Goal: Check status

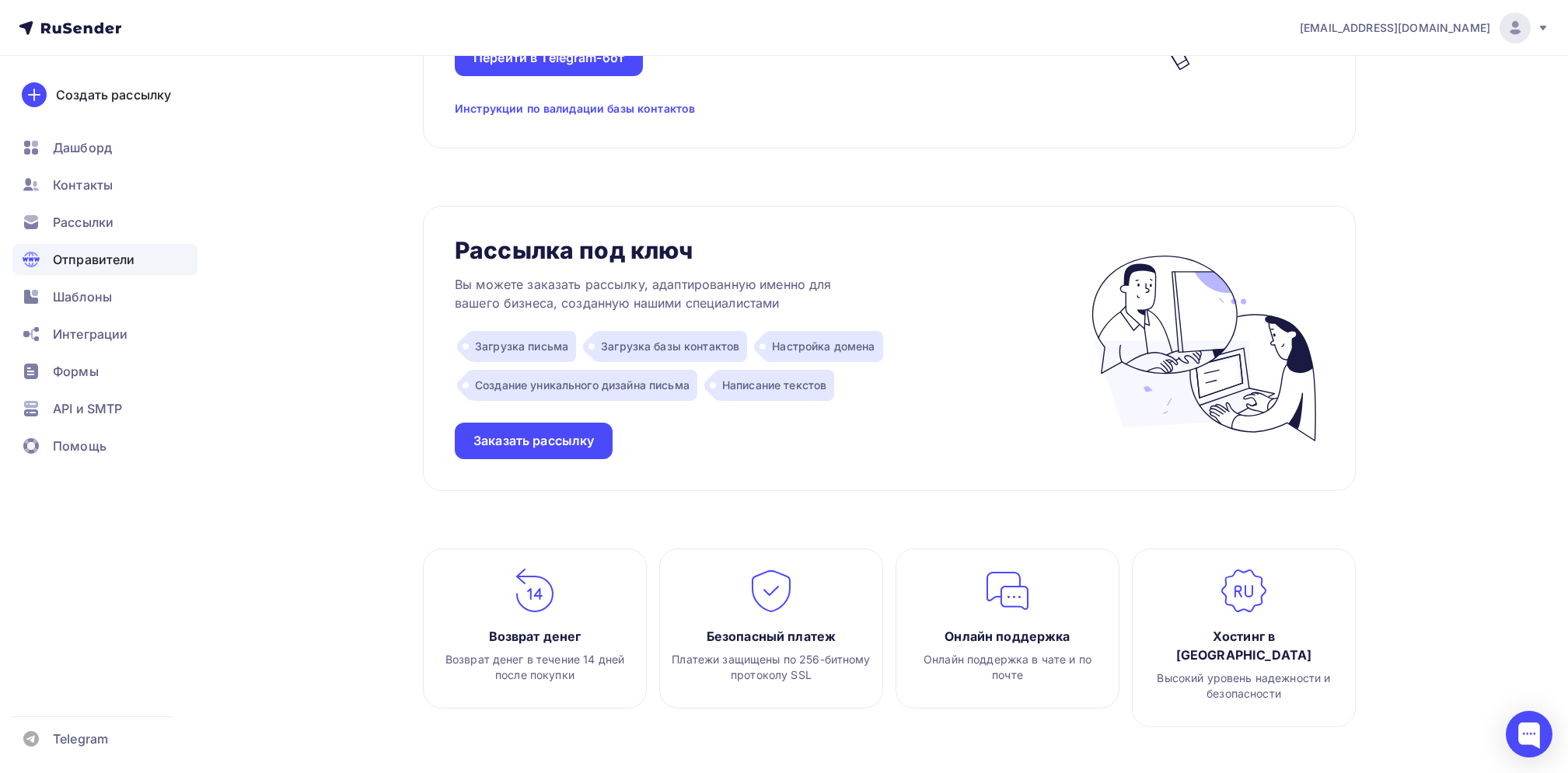
scroll to position [1412, 0]
click at [78, 214] on span "Рассылки" at bounding box center [83, 222] width 61 height 19
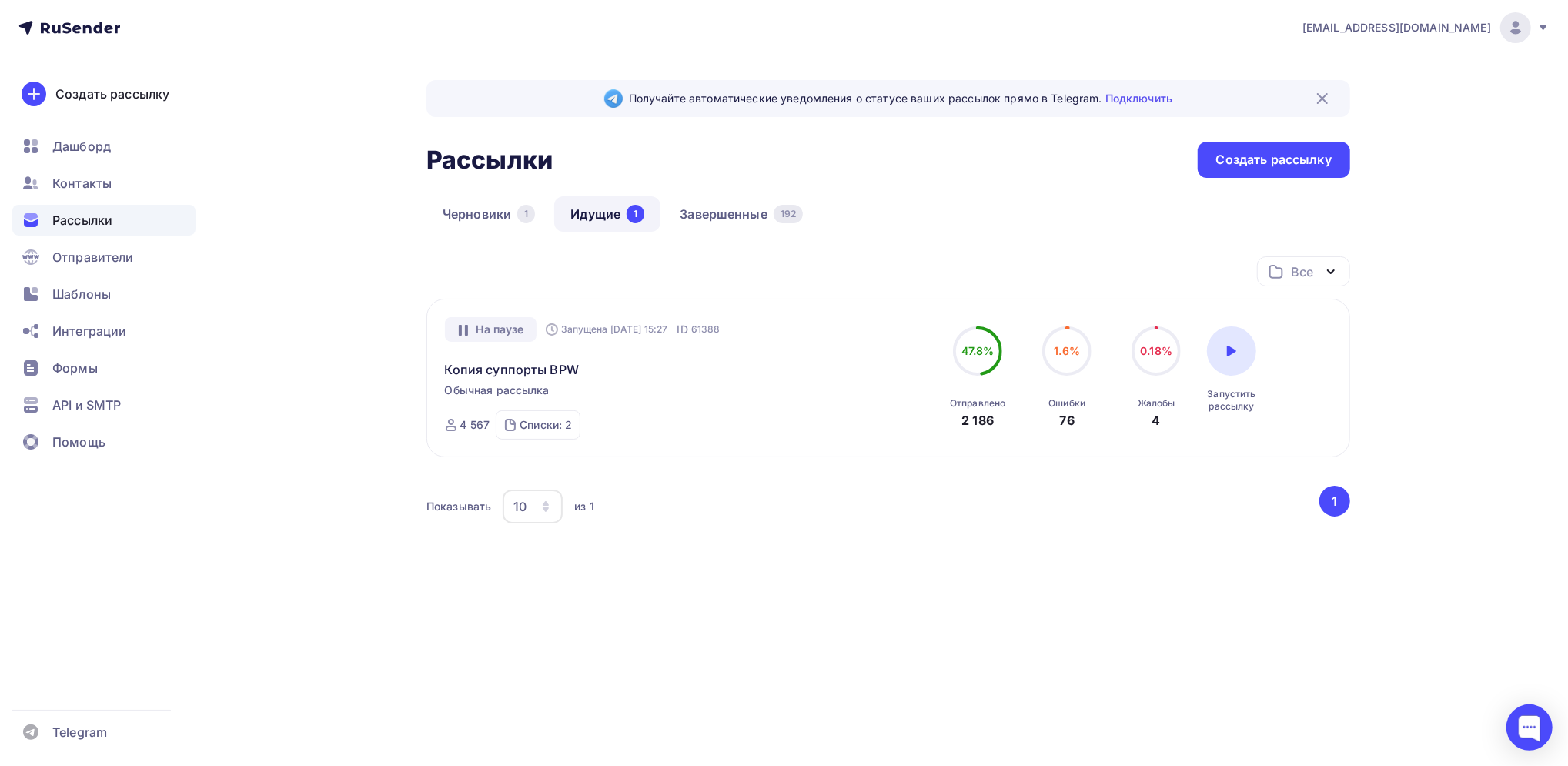
click at [1332, 270] on icon "button" at bounding box center [1331, 271] width 19 height 19
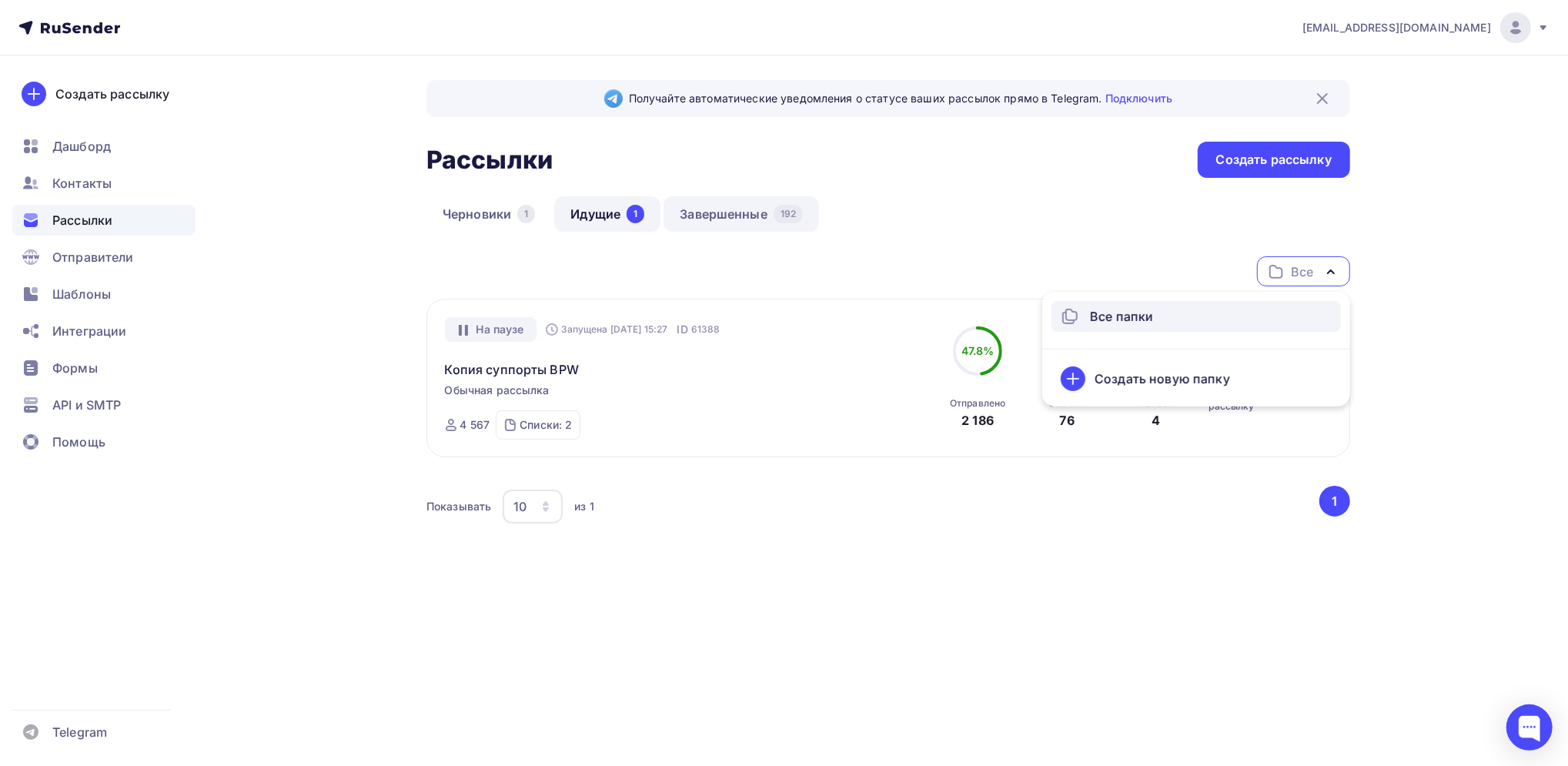
click at [724, 213] on link "Завершенные 192" at bounding box center [741, 214] width 155 height 36
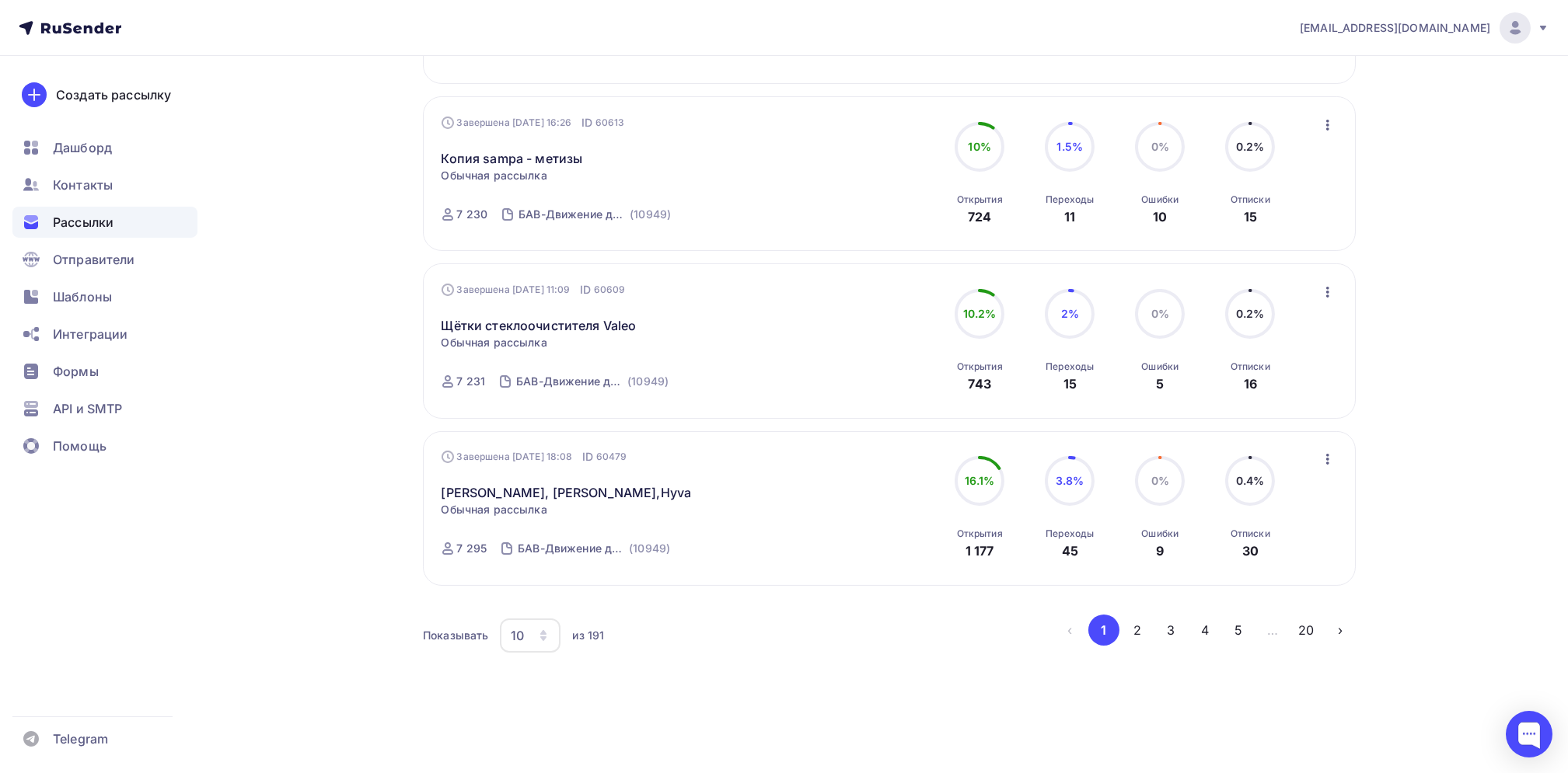
scroll to position [1377, 0]
click at [1203, 625] on button "4" at bounding box center [1204, 630] width 31 height 31
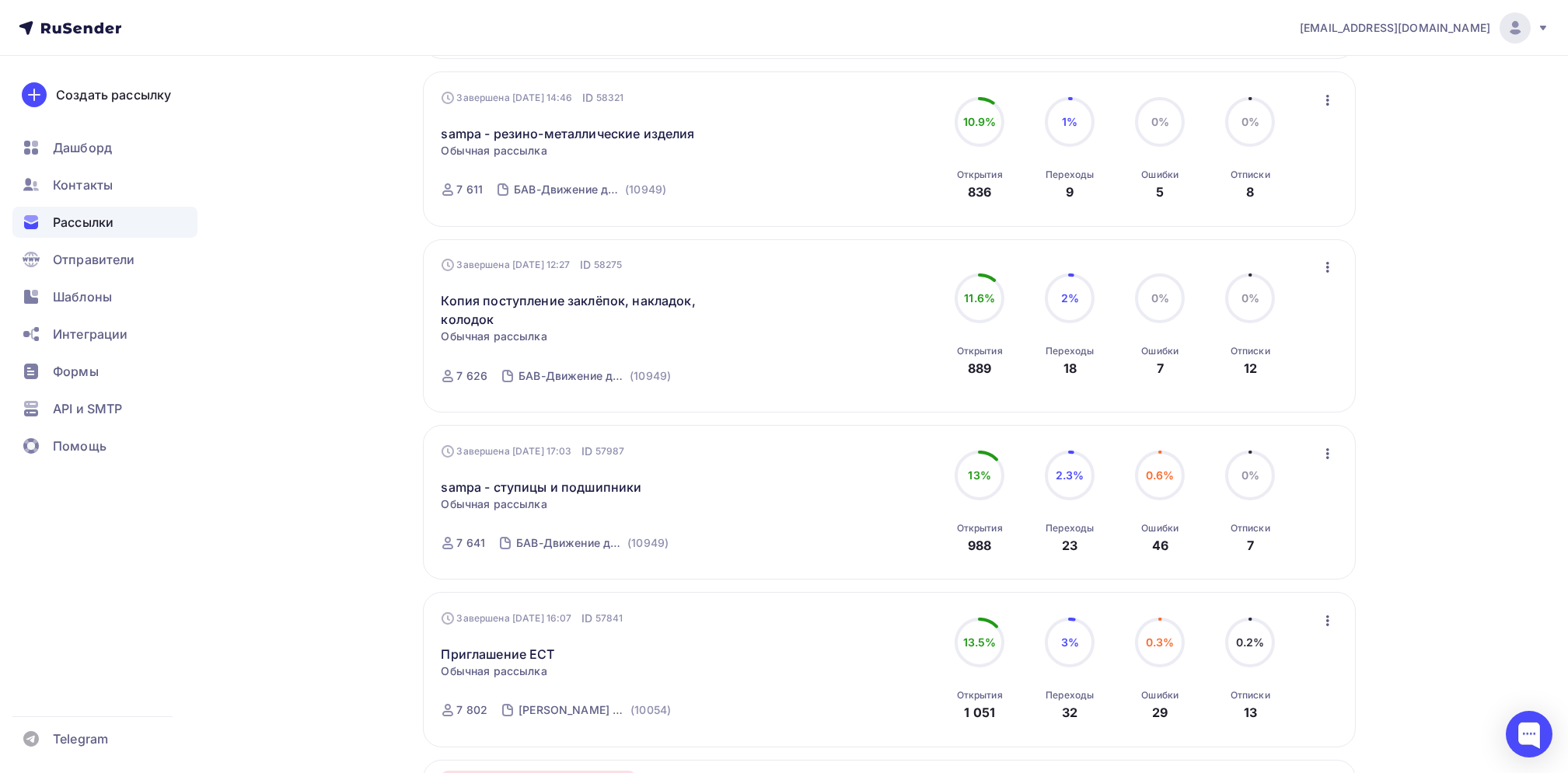
scroll to position [1483, 0]
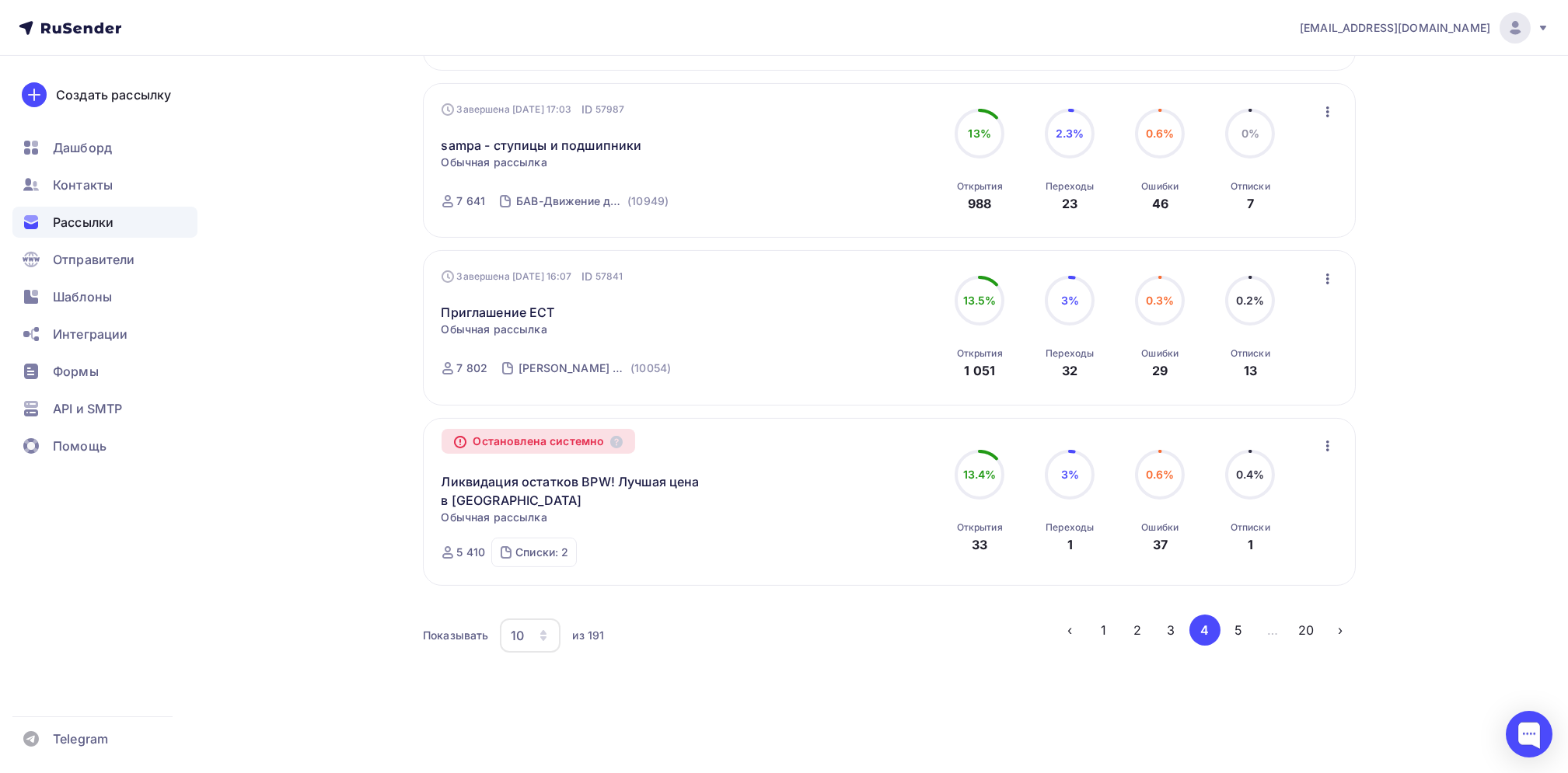
click at [1273, 632] on li "…" at bounding box center [1271, 630] width 34 height 31
click at [1313, 631] on button "20" at bounding box center [1306, 630] width 31 height 31
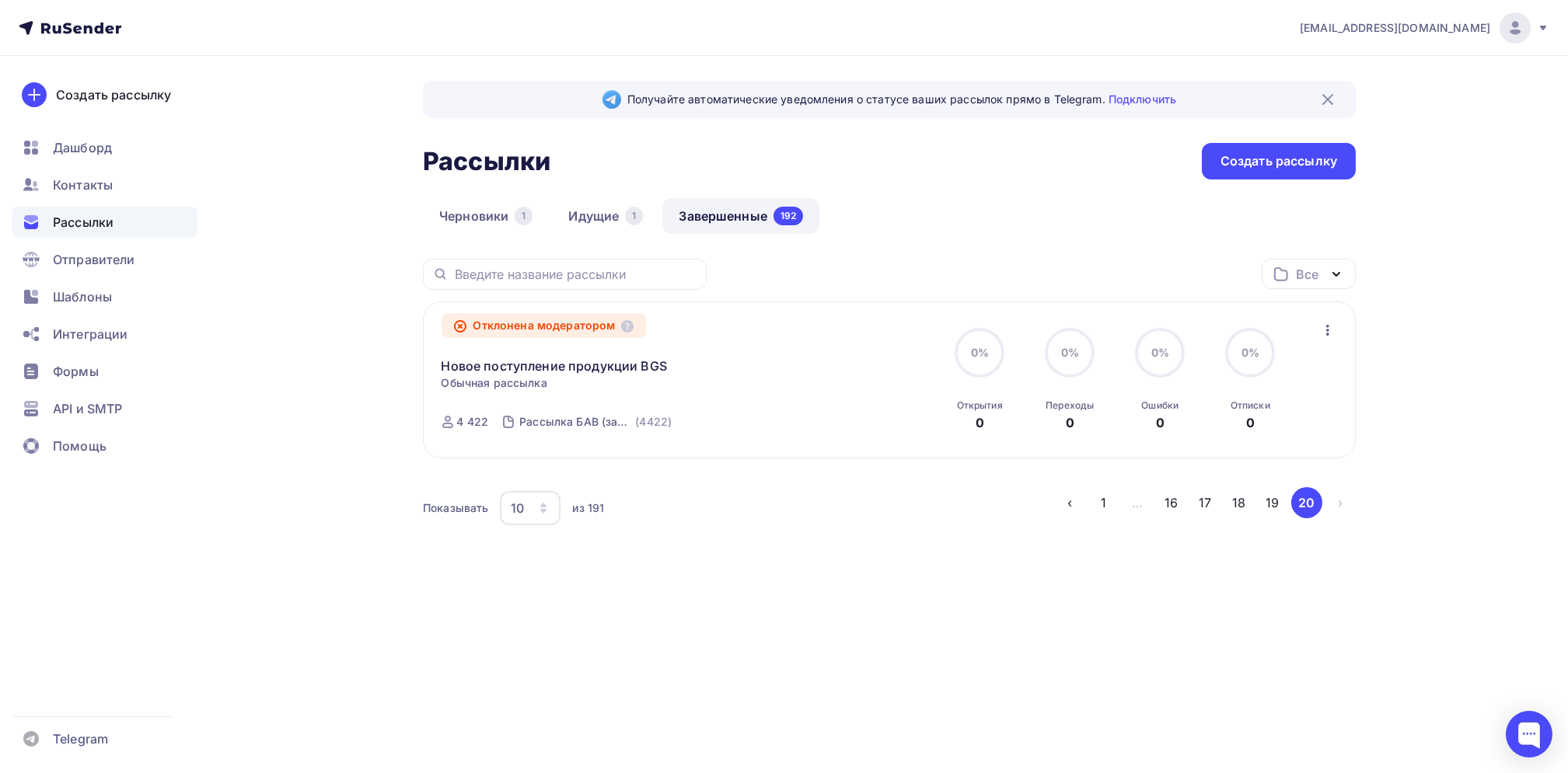
scroll to position [0, 0]
click at [1179, 500] on button "16" at bounding box center [1178, 502] width 31 height 31
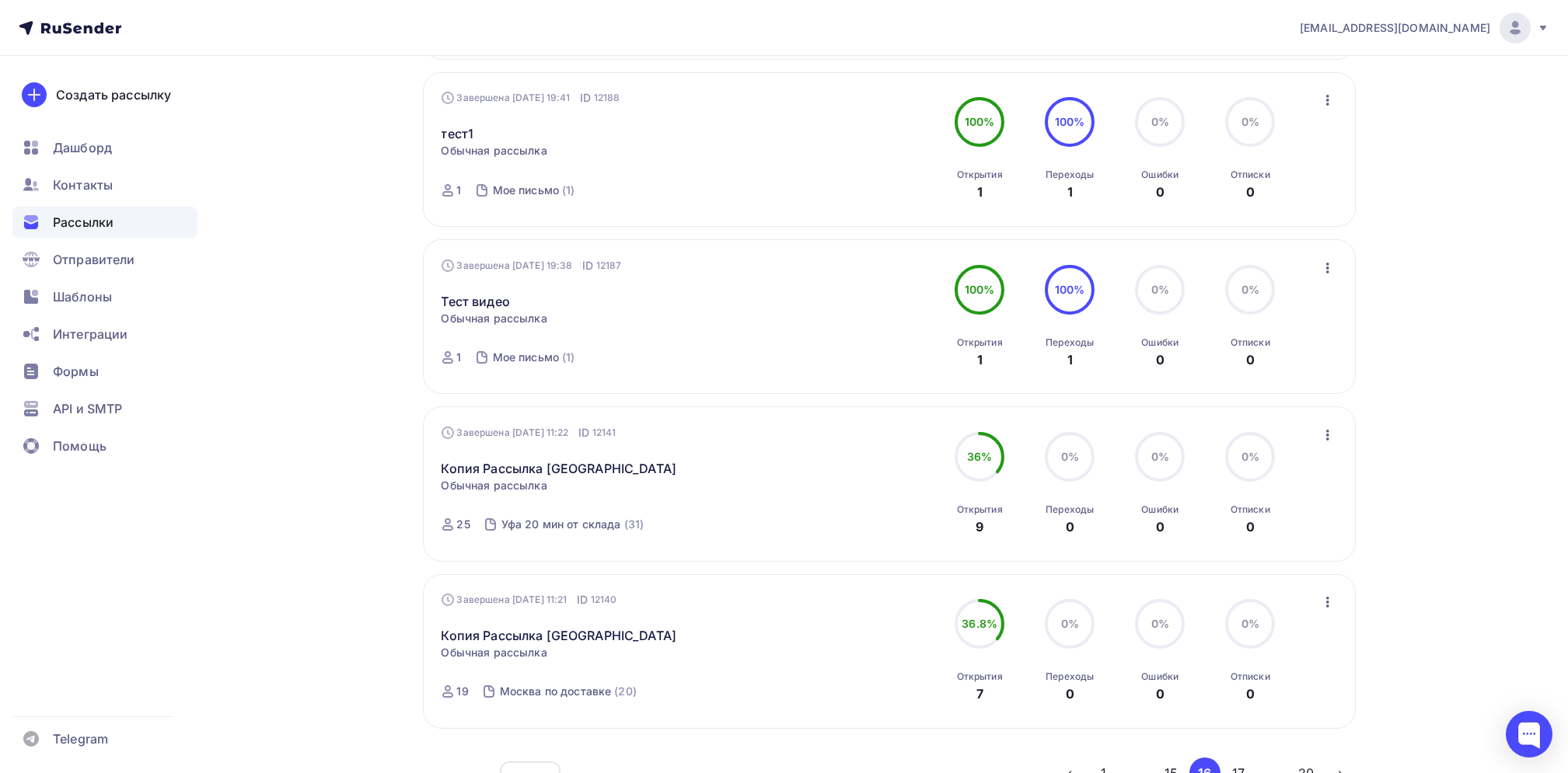
scroll to position [1377, 0]
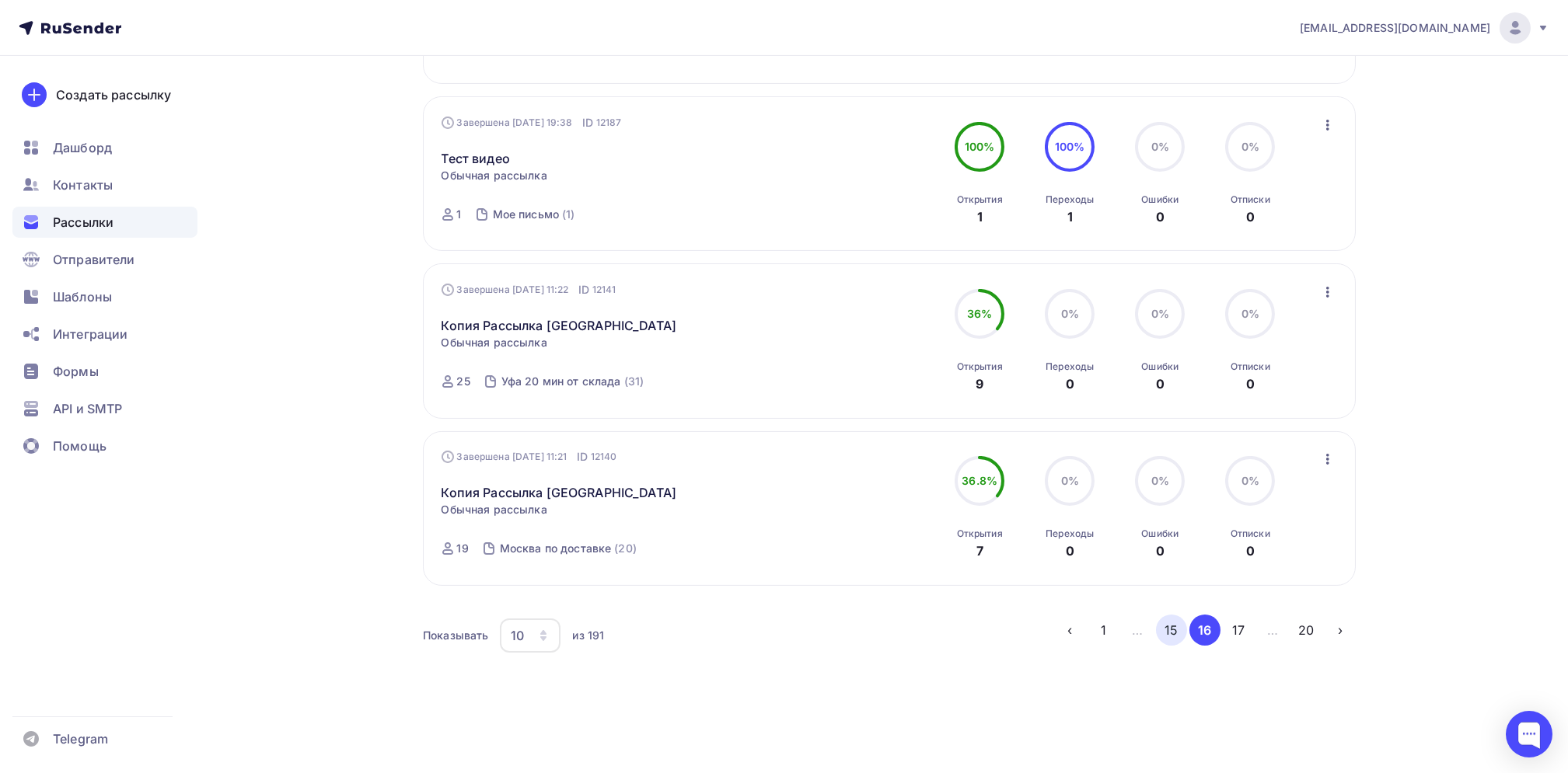
click at [1166, 620] on button "15" at bounding box center [1171, 630] width 31 height 31
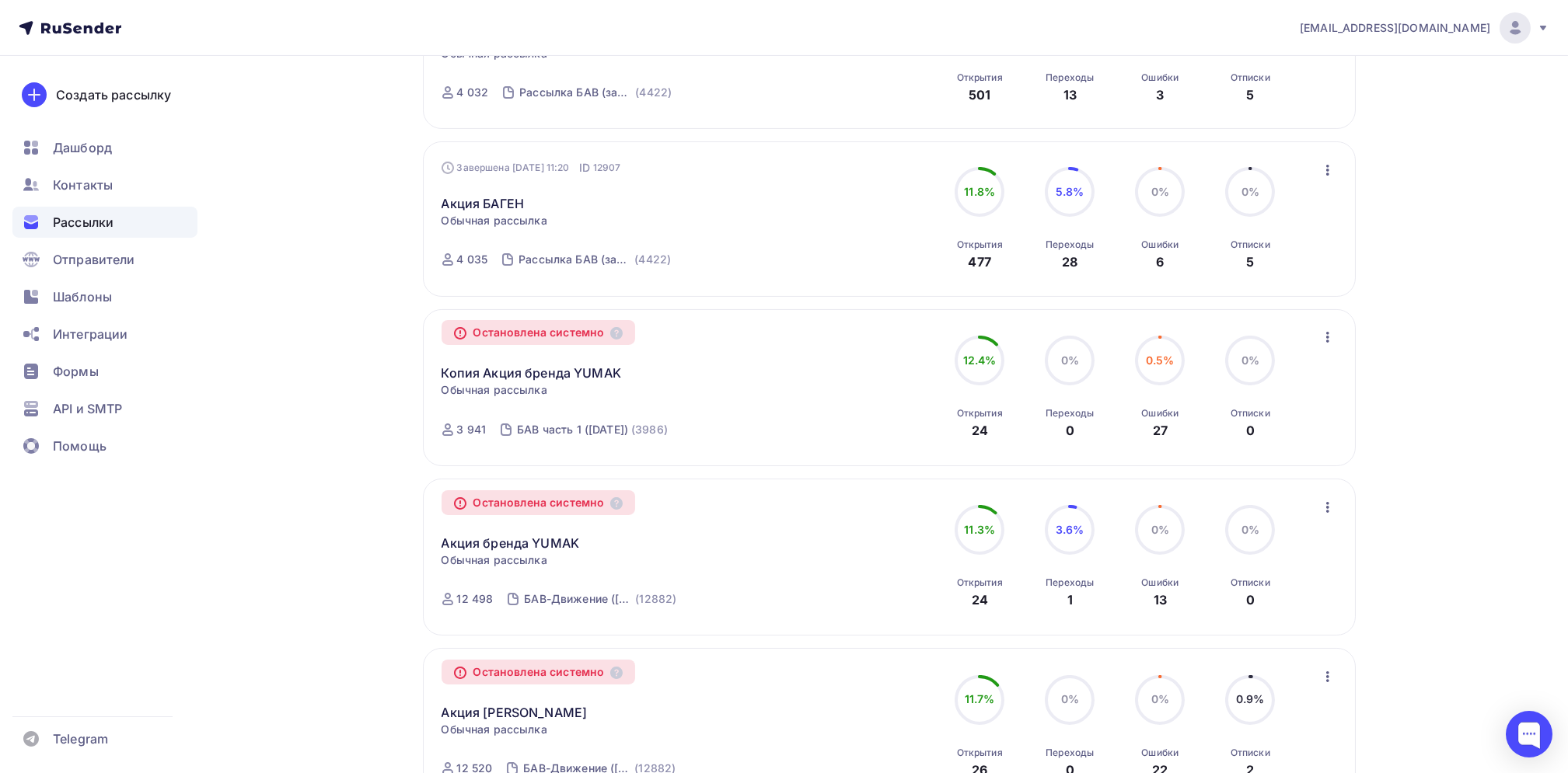
scroll to position [1384, 0]
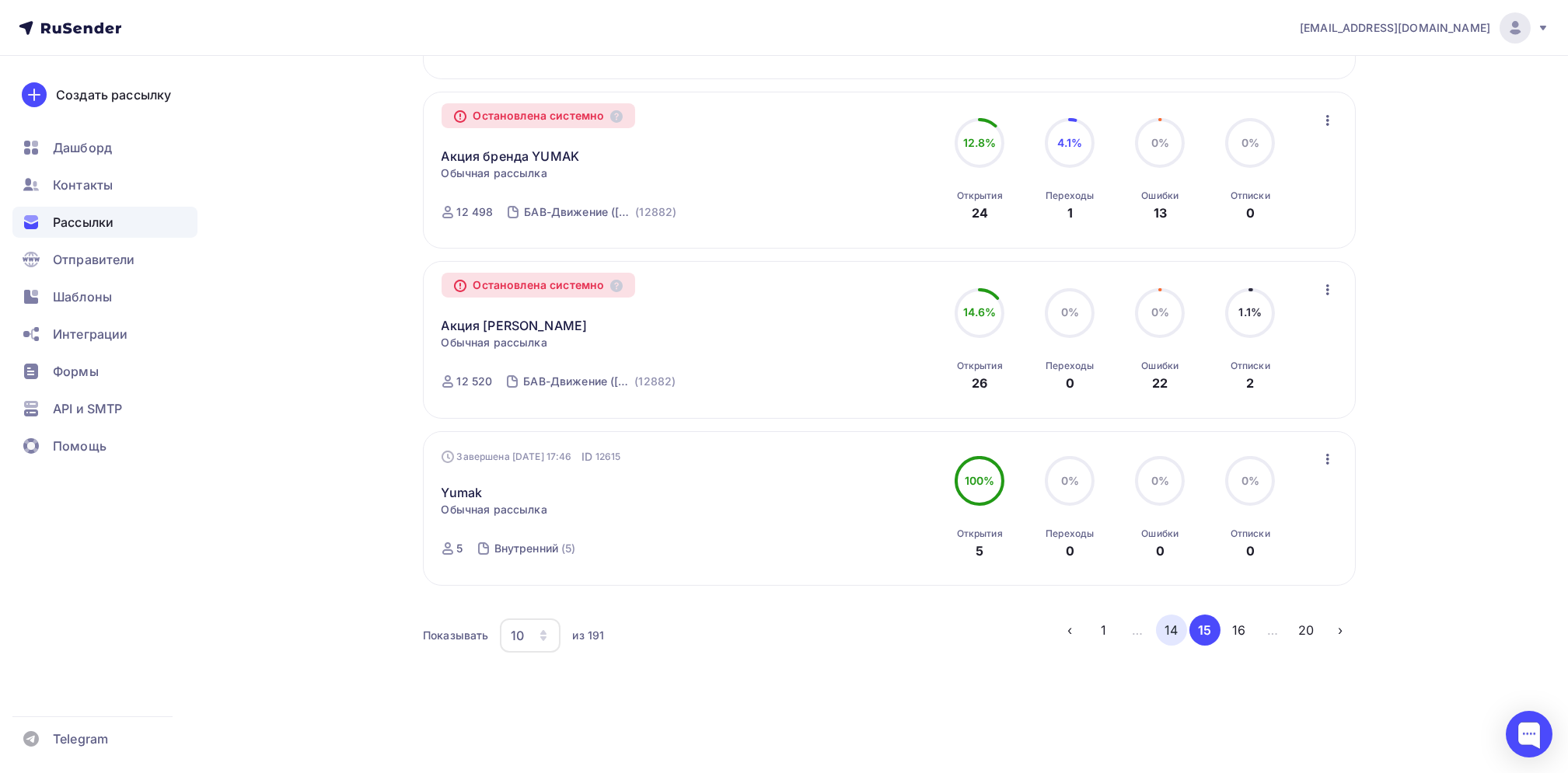
click at [1173, 629] on button "14" at bounding box center [1171, 630] width 31 height 31
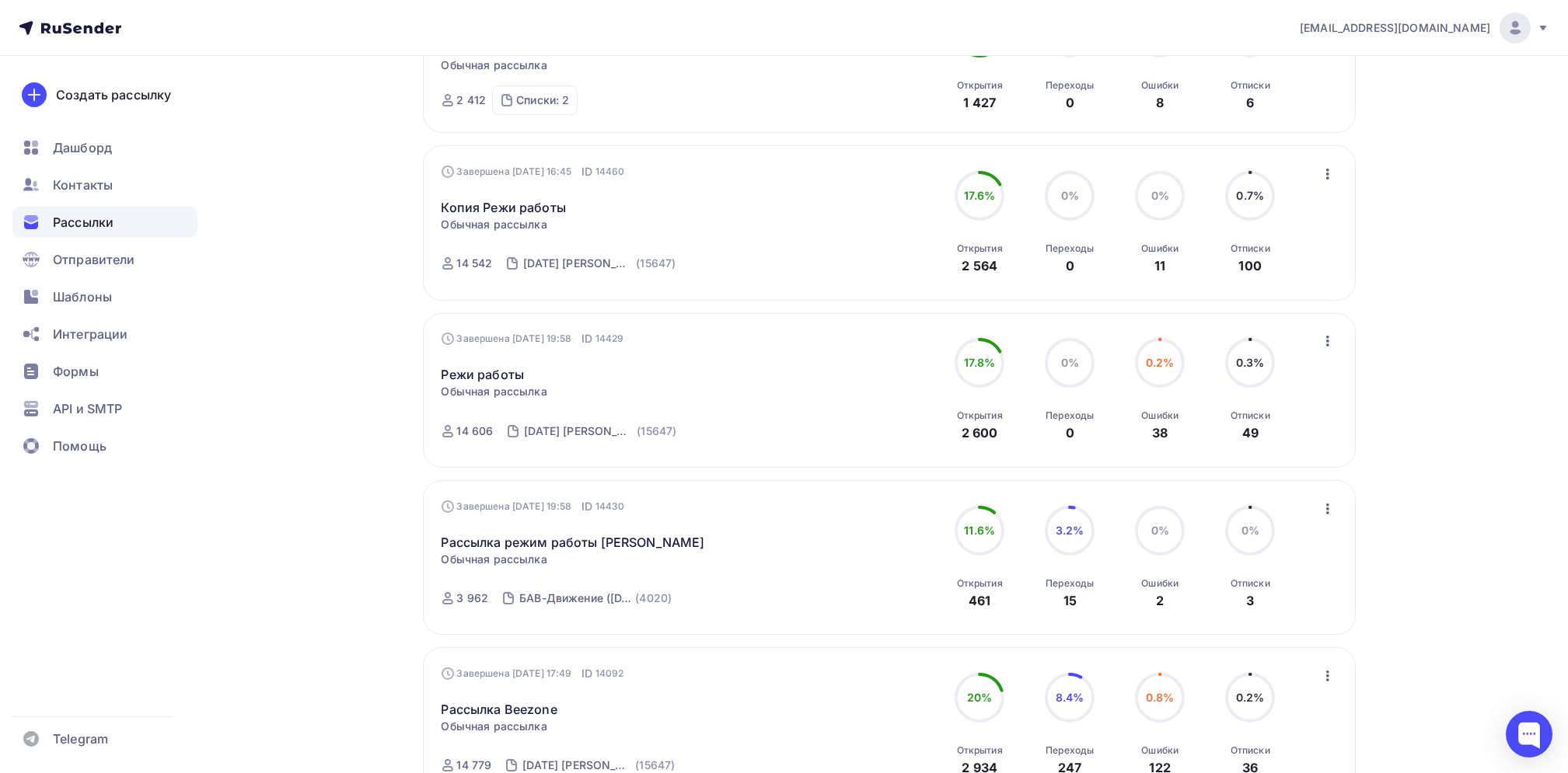
scroll to position [1369, 0]
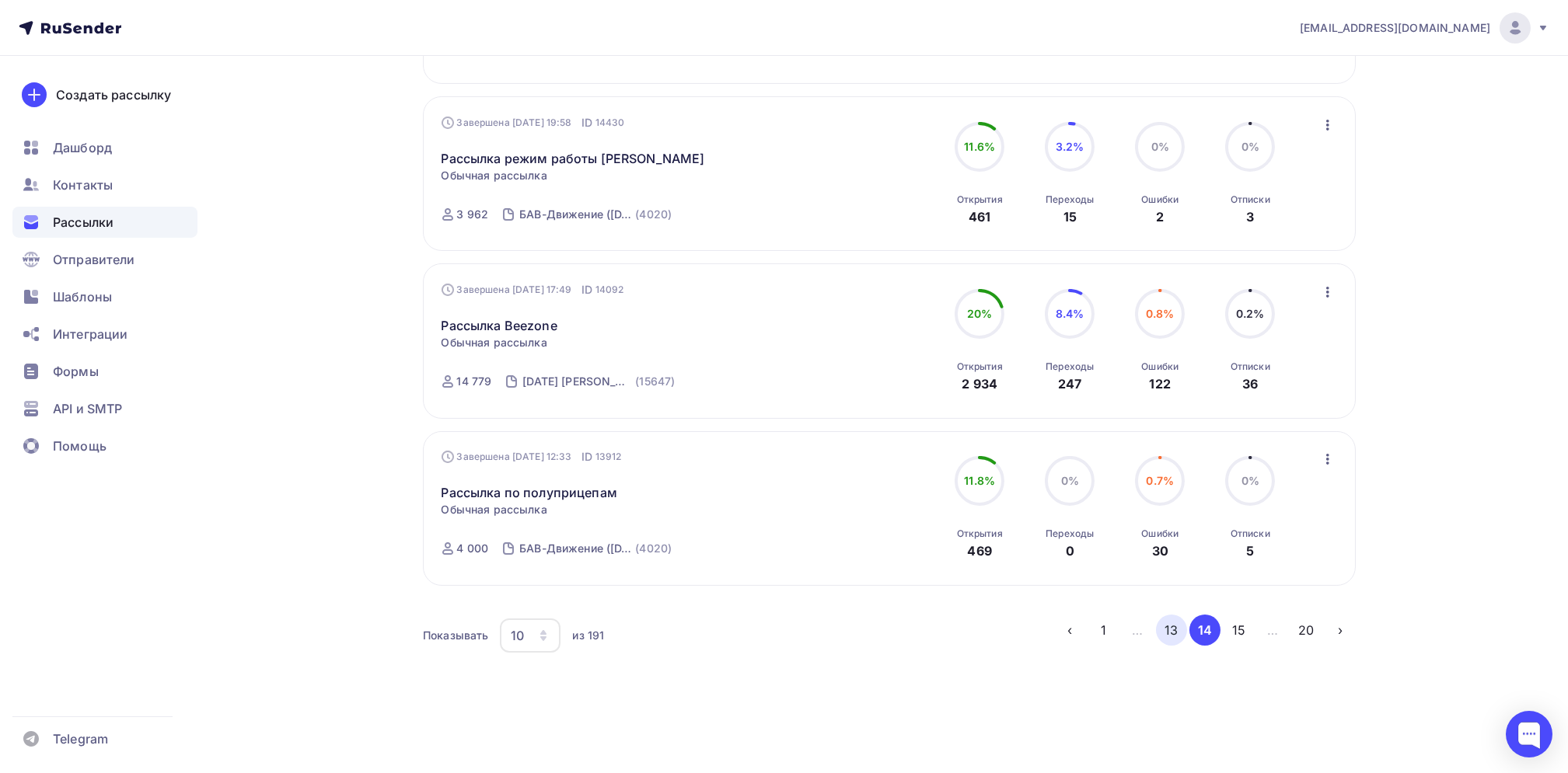
click at [1172, 634] on button "13" at bounding box center [1171, 630] width 31 height 31
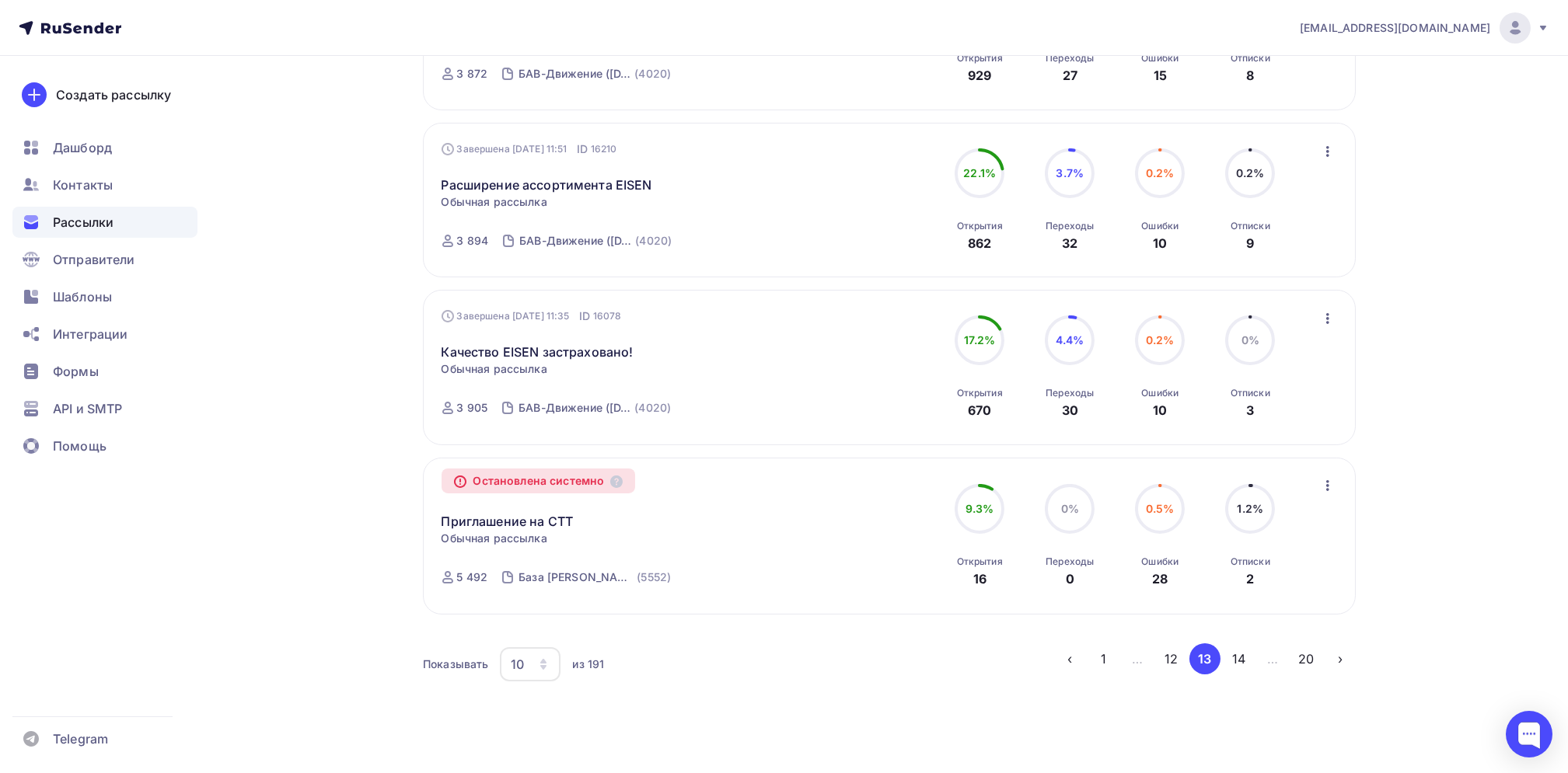
scroll to position [1379, 0]
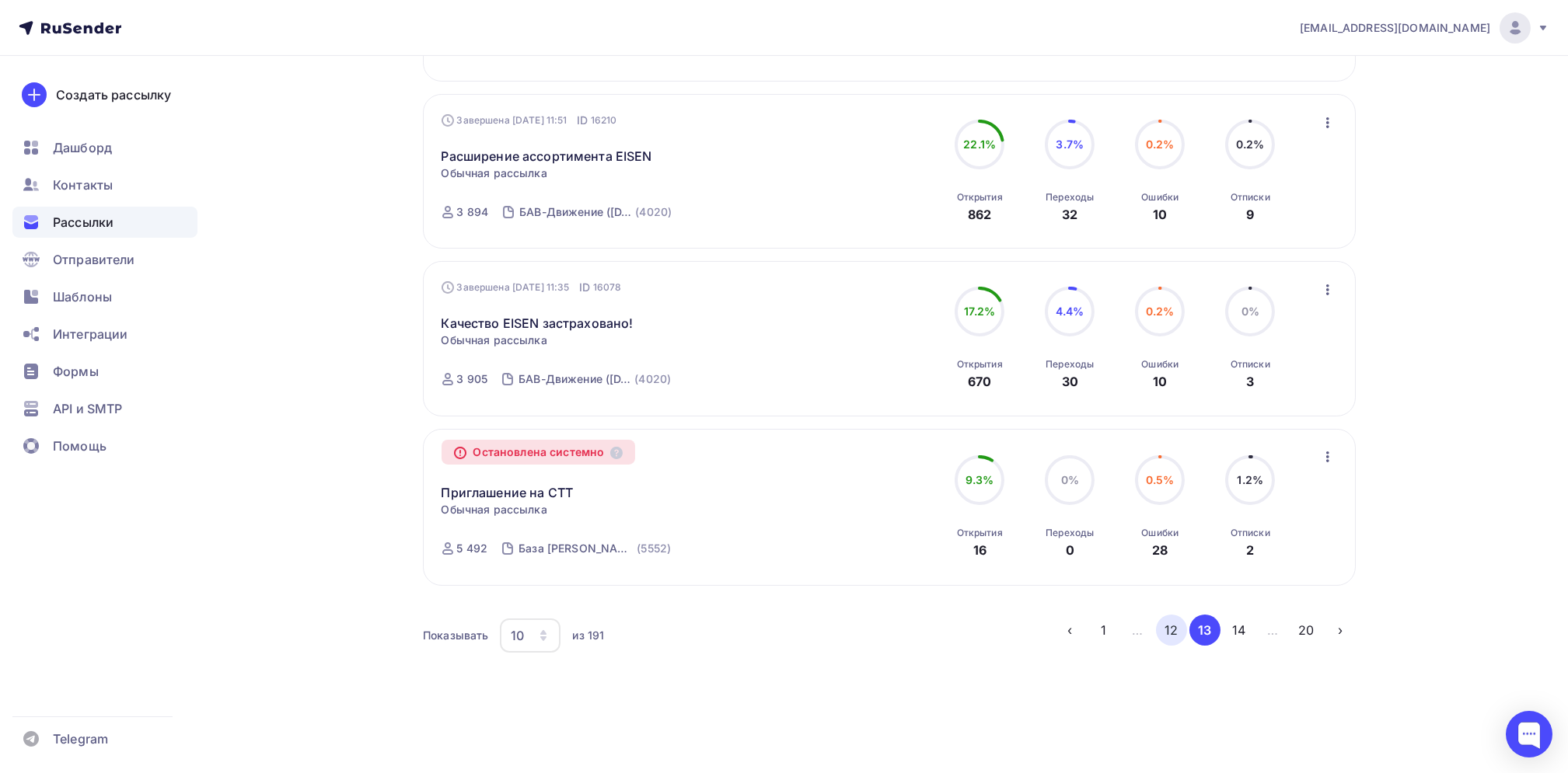
click at [1176, 632] on button "12" at bounding box center [1171, 630] width 31 height 31
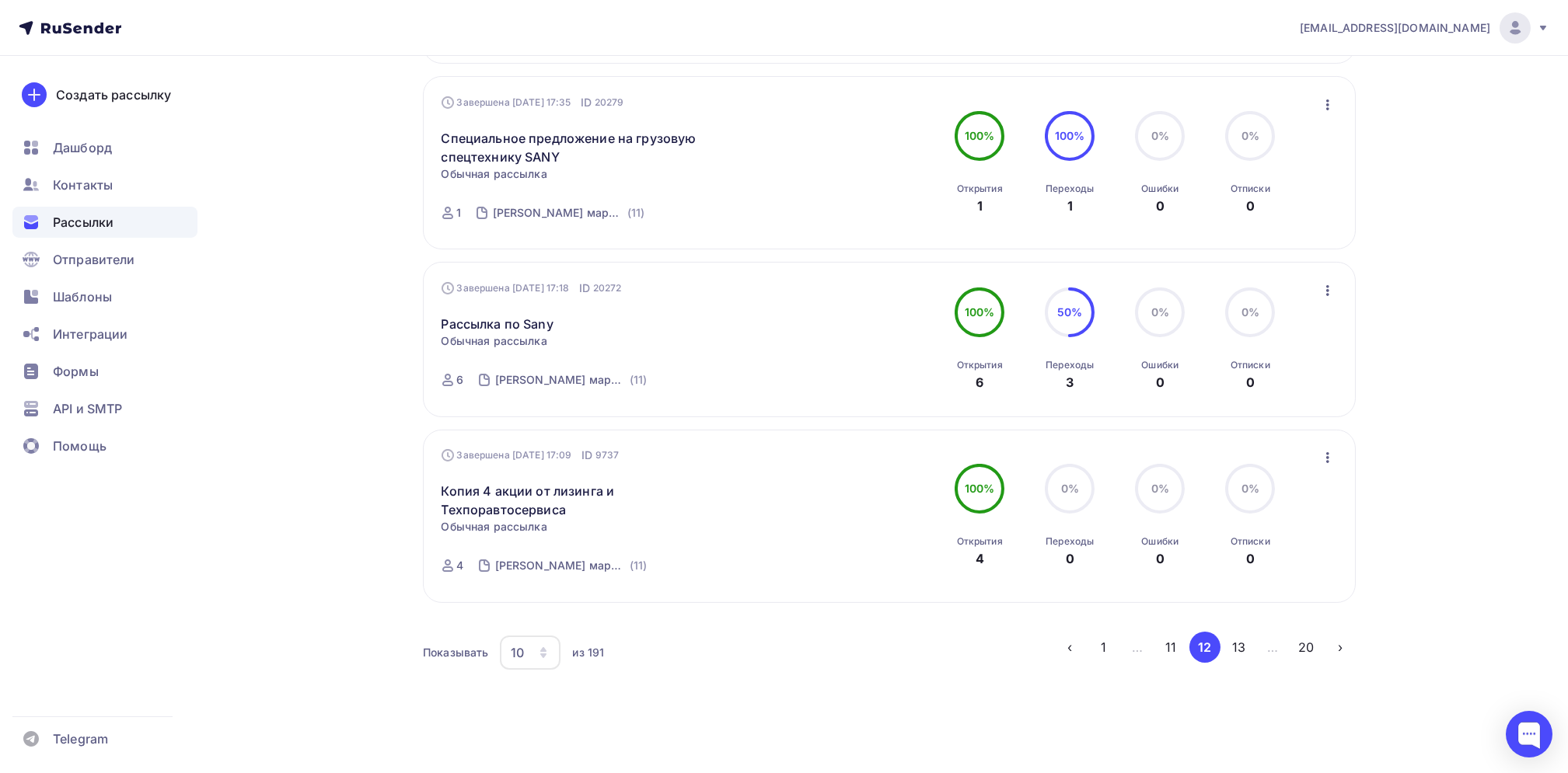
scroll to position [1452, 0]
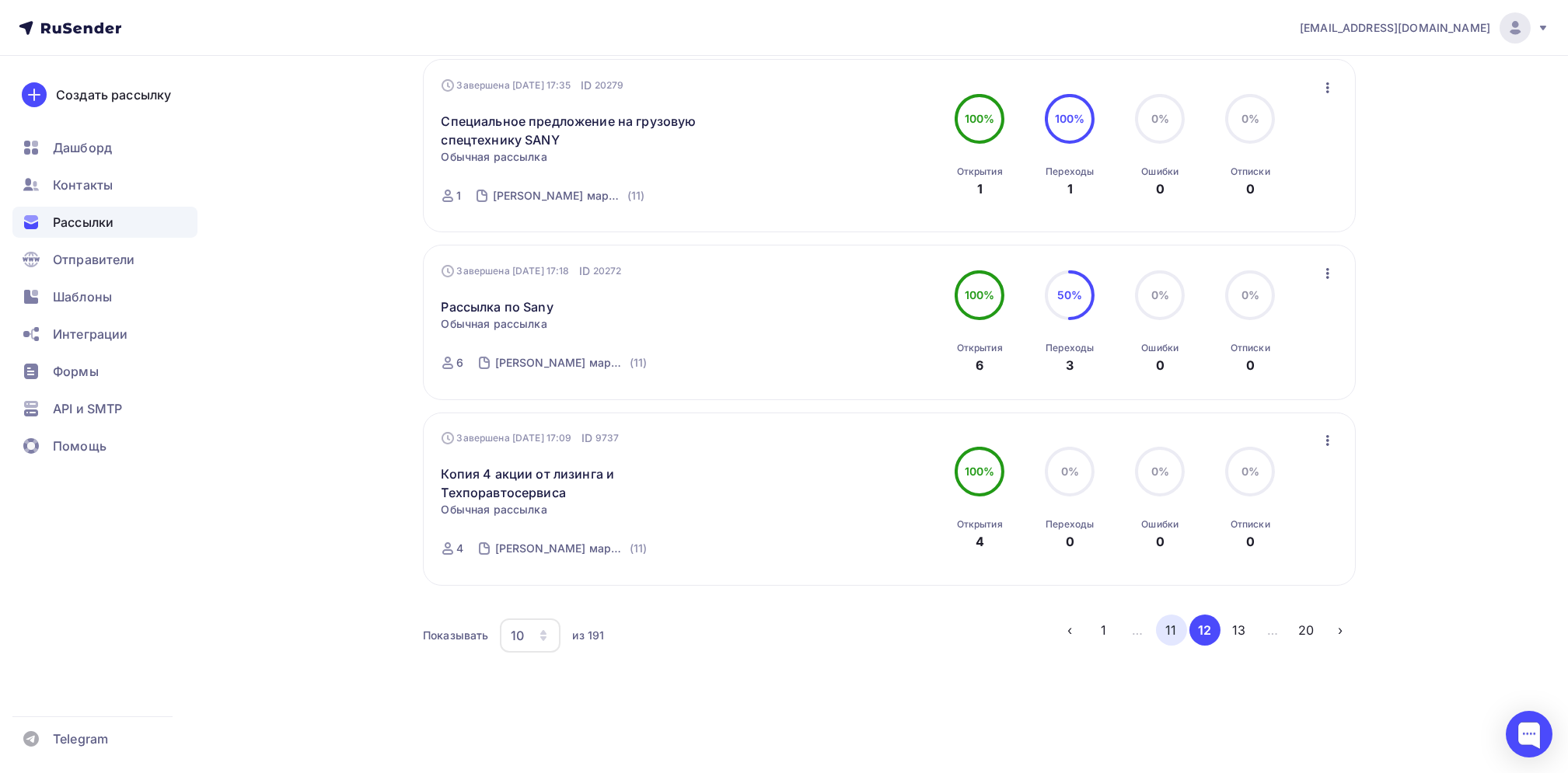
click at [1166, 630] on button "11" at bounding box center [1171, 630] width 31 height 31
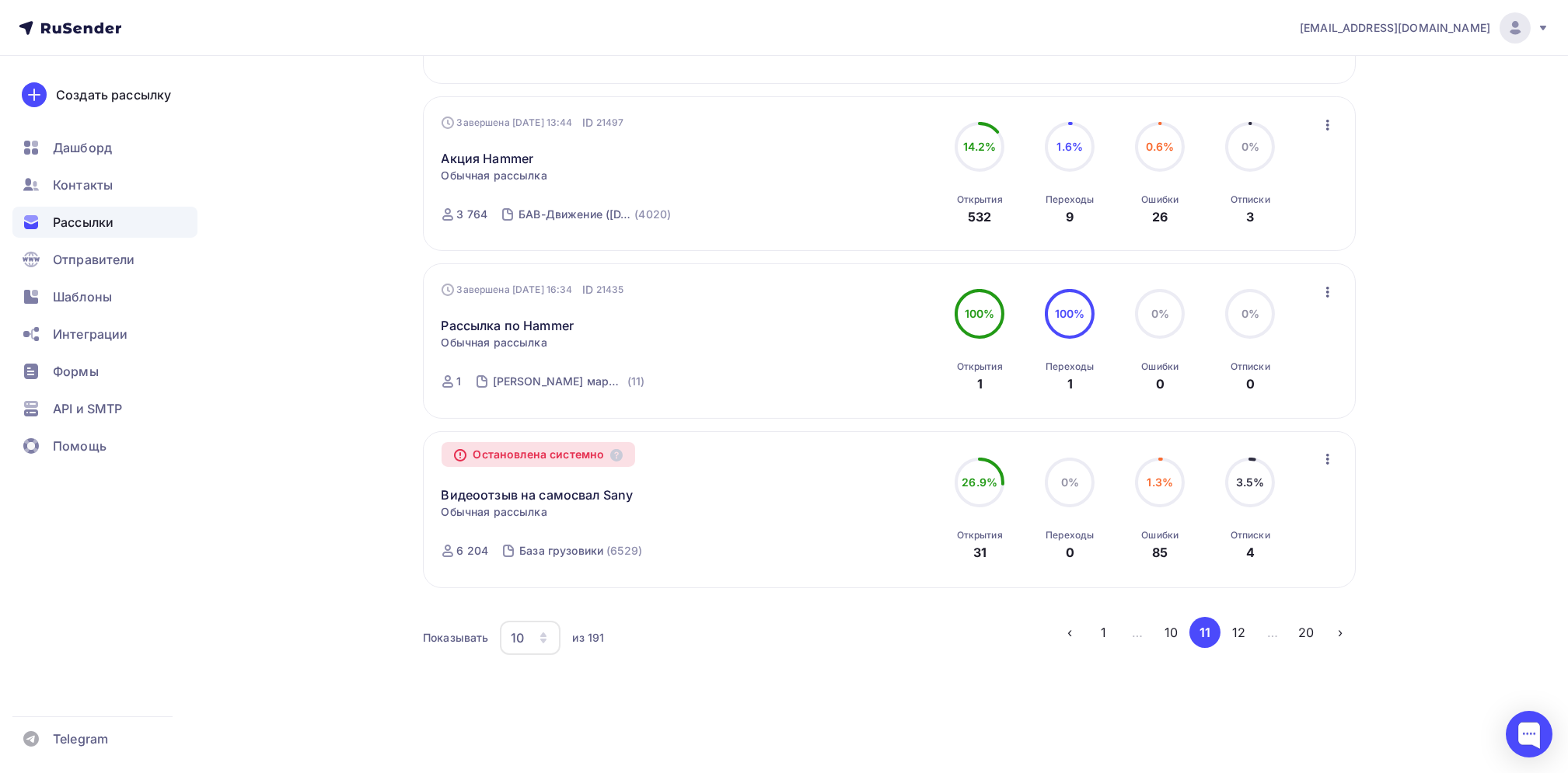
scroll to position [1480, 0]
click at [1173, 631] on button "10" at bounding box center [1171, 630] width 31 height 31
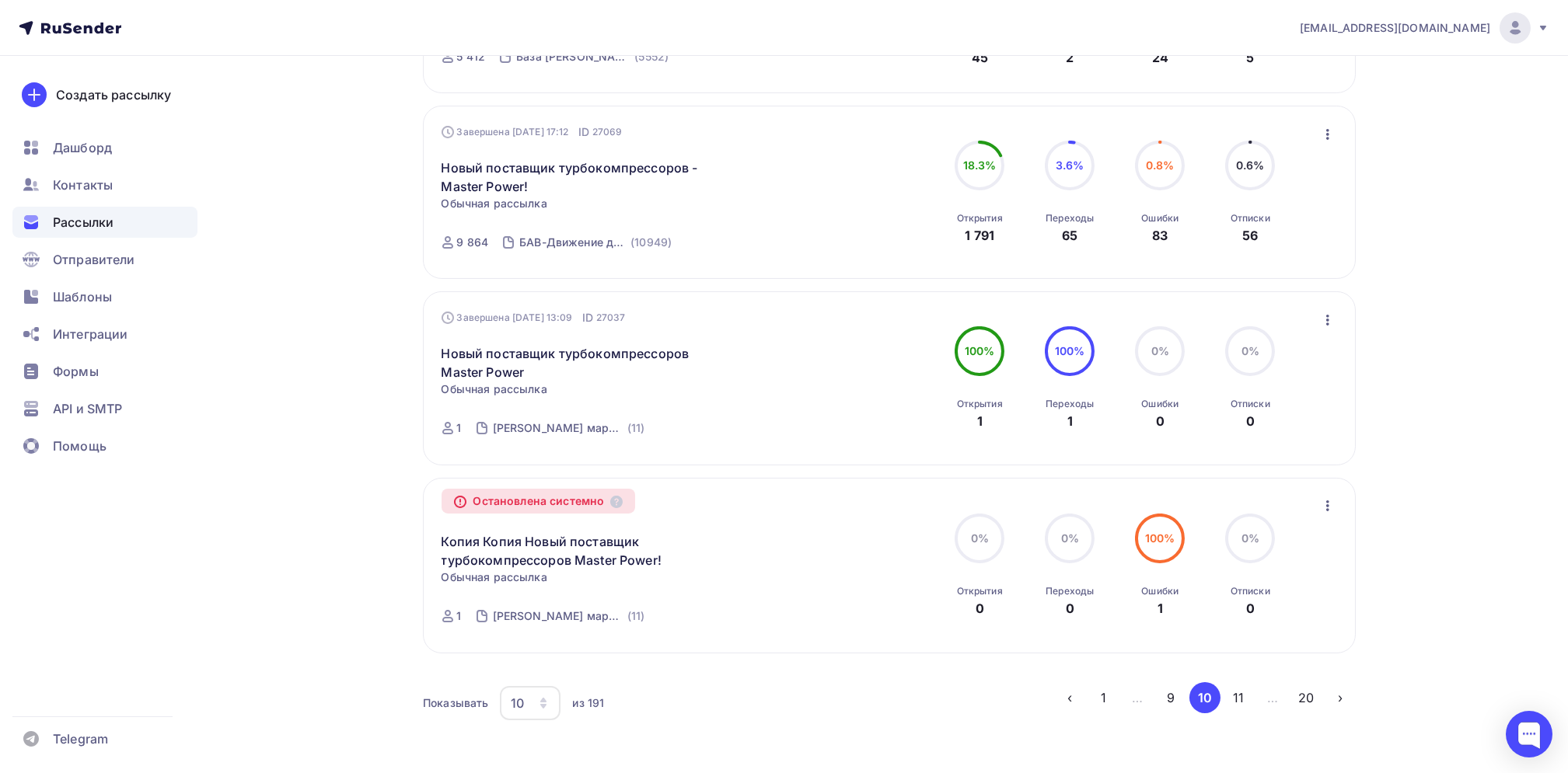
scroll to position [1467, 0]
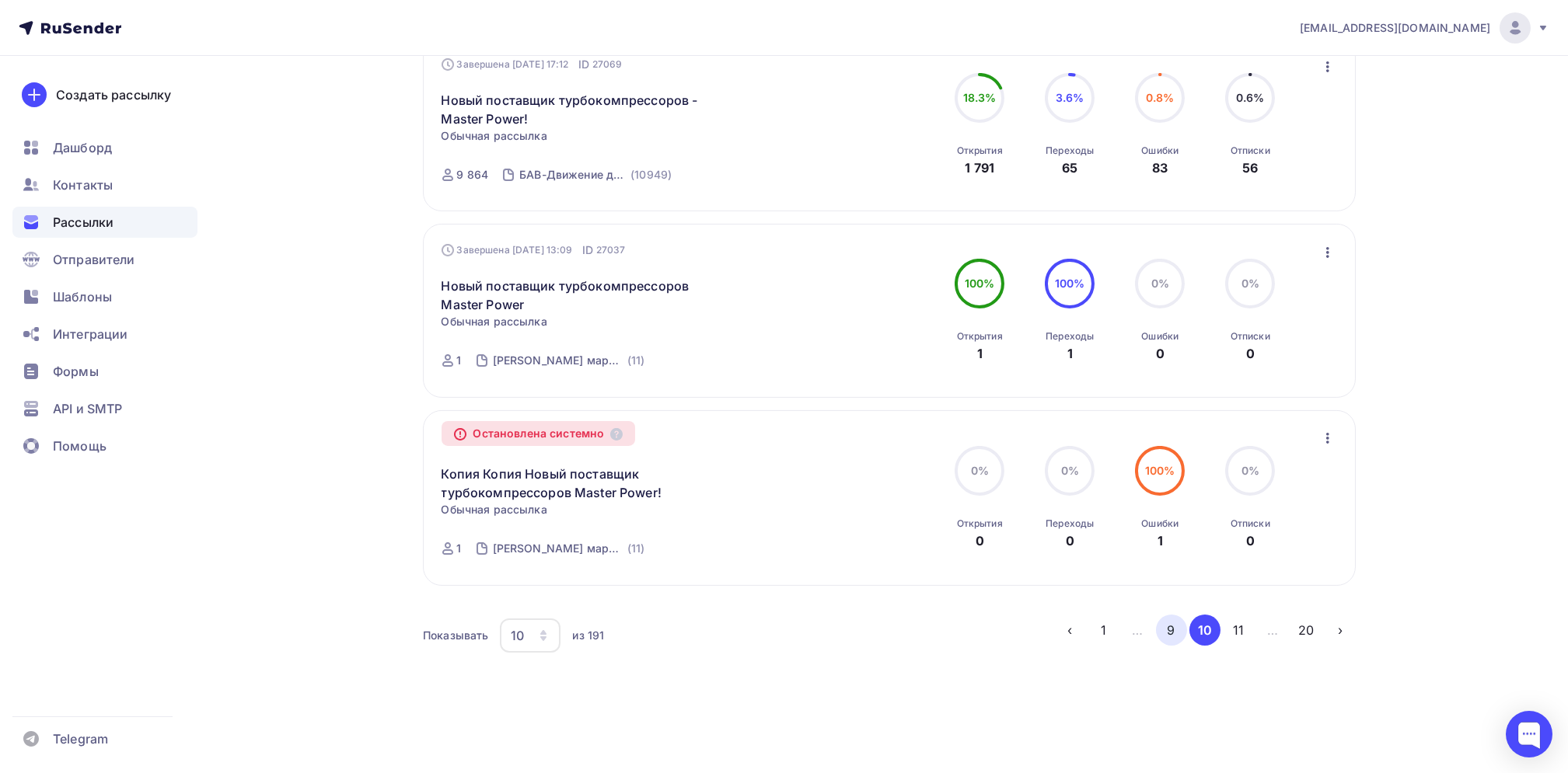
click at [1170, 629] on button "9" at bounding box center [1171, 630] width 31 height 31
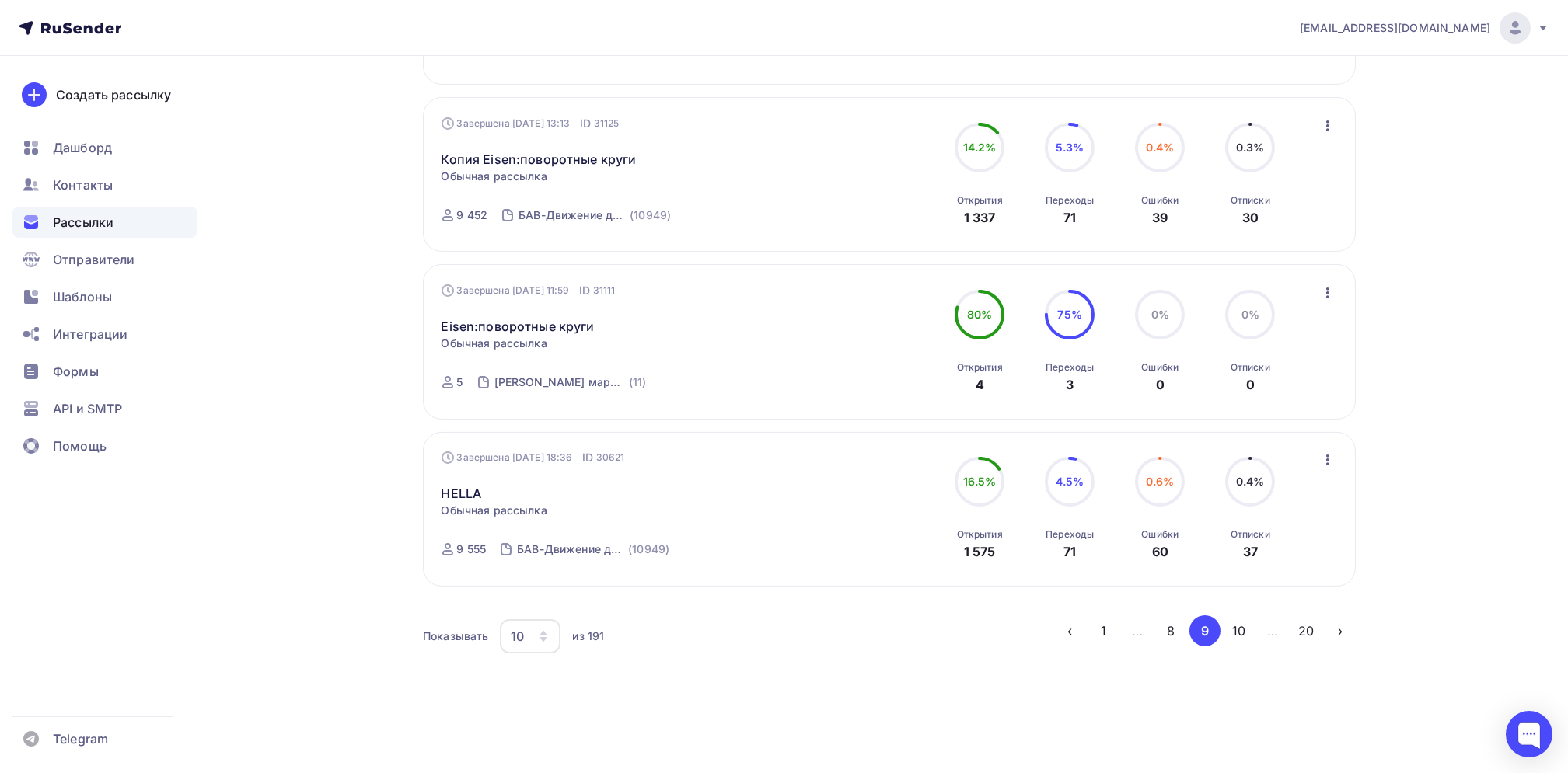
scroll to position [1419, 0]
click at [1172, 622] on button "8" at bounding box center [1171, 630] width 31 height 31
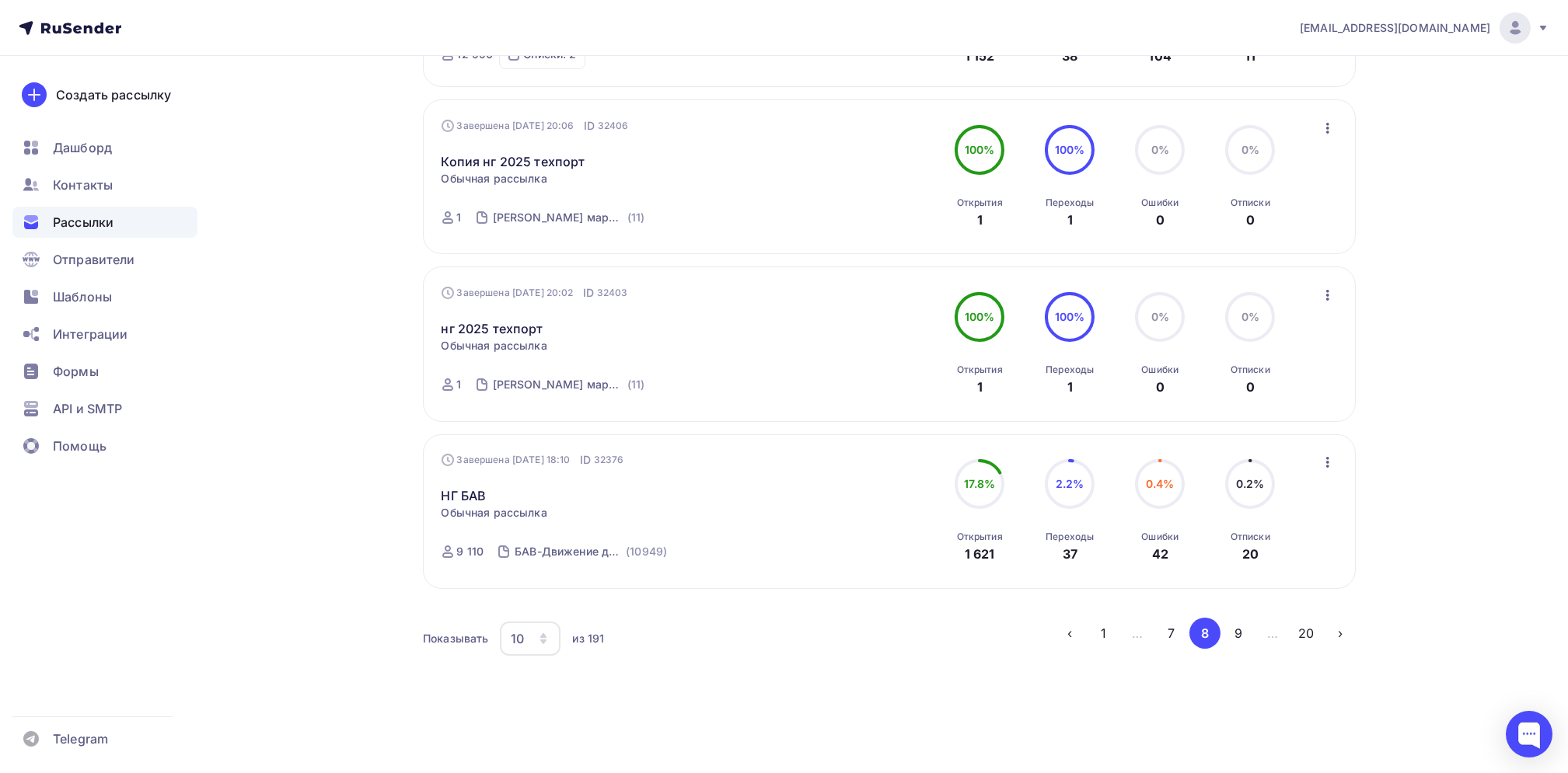
scroll to position [1369, 0]
click at [1115, 631] on button "1" at bounding box center [1103, 630] width 31 height 31
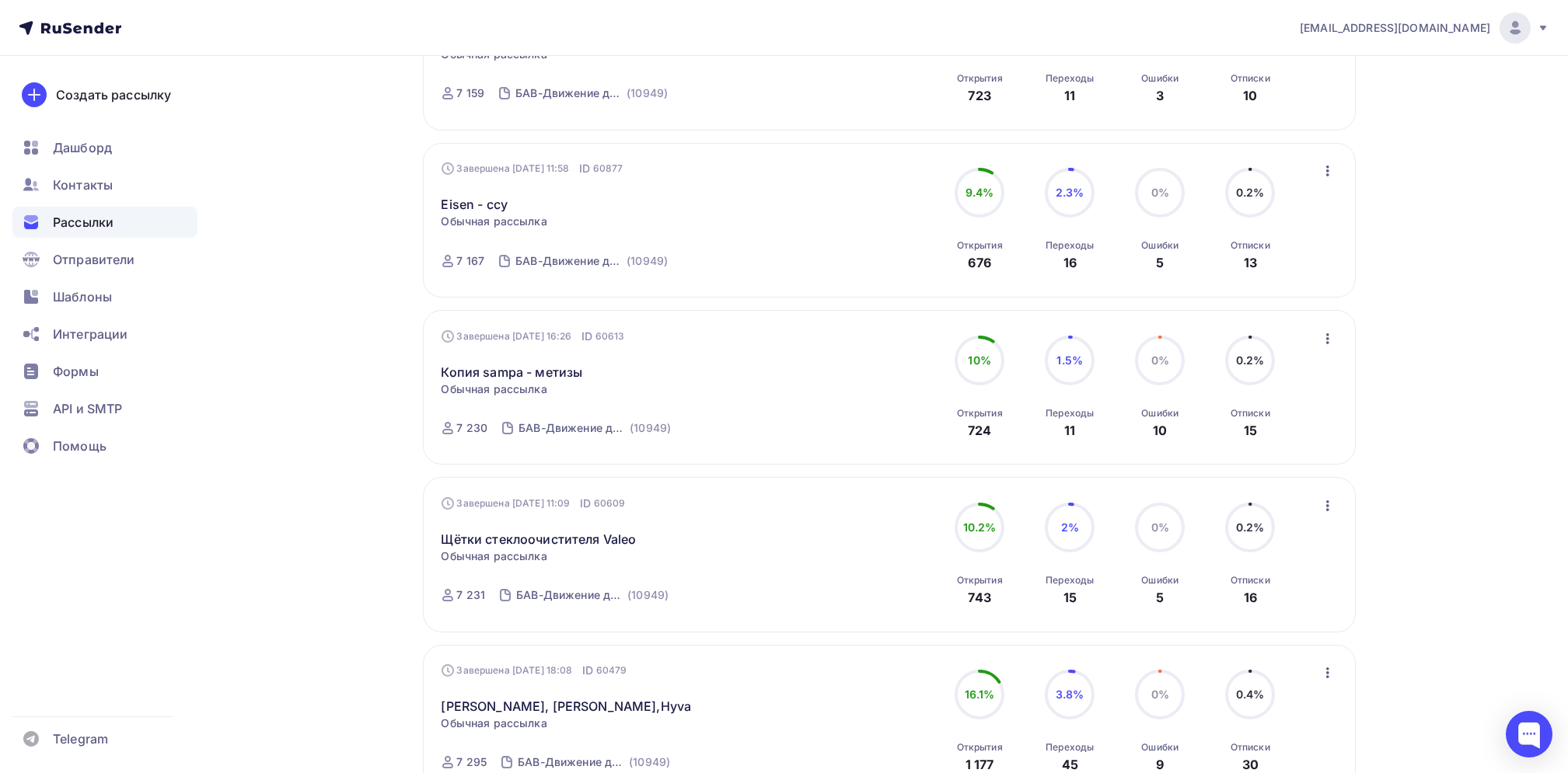
scroll to position [1377, 0]
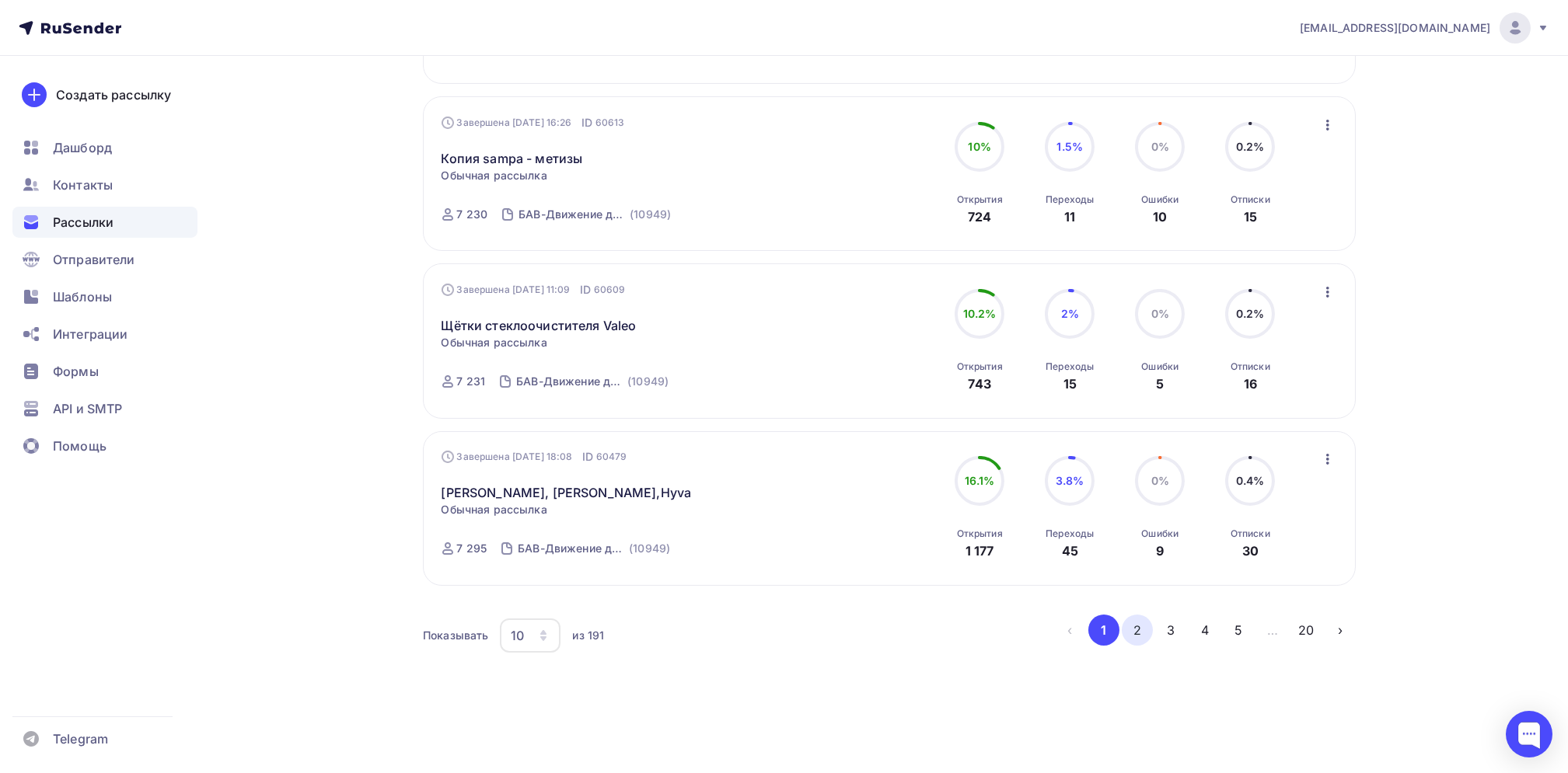
click at [1148, 628] on button "2" at bounding box center [1137, 630] width 31 height 31
click at [1170, 630] on button "3" at bounding box center [1171, 630] width 31 height 31
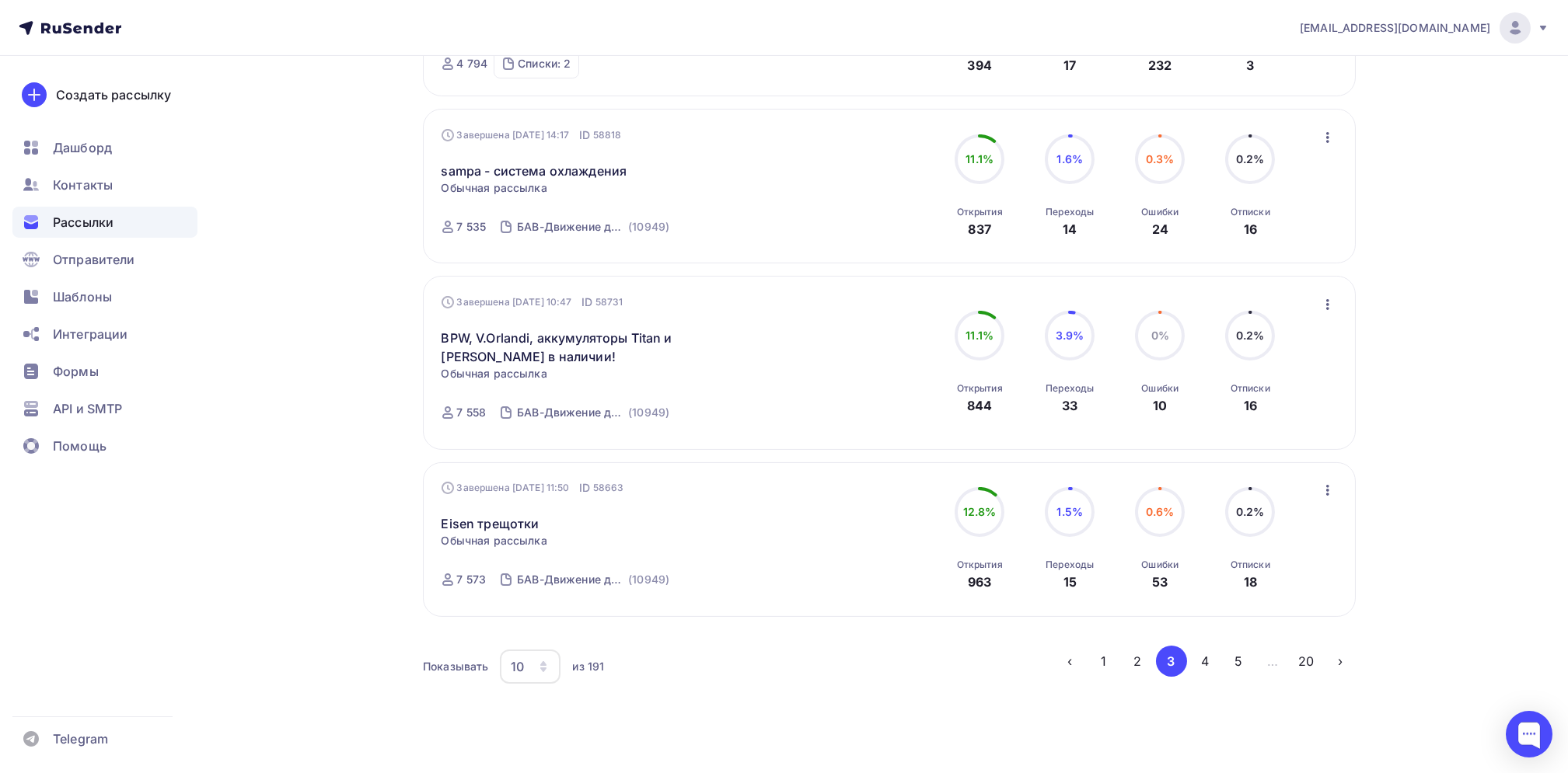
scroll to position [1388, 0]
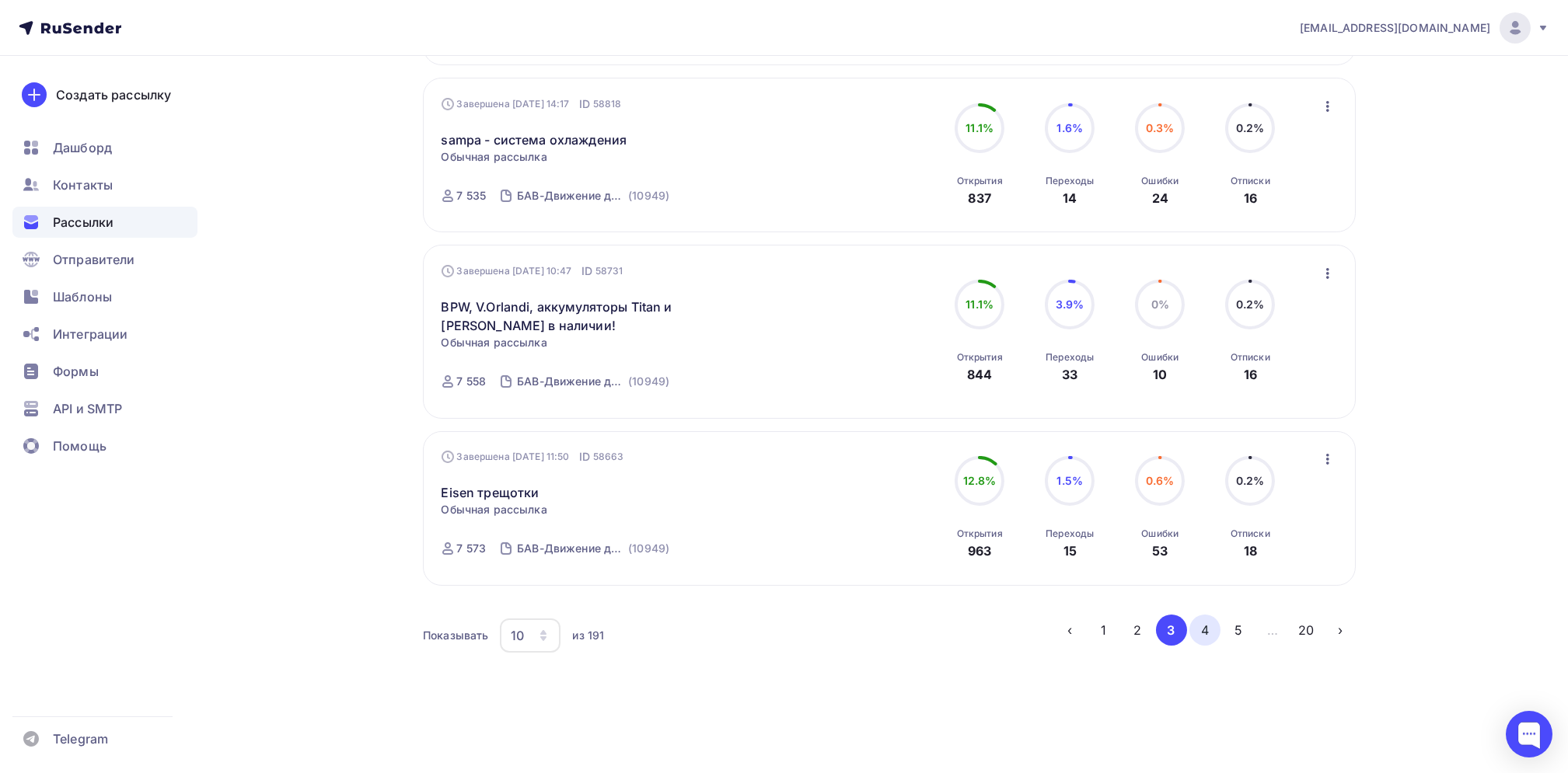
click at [1203, 623] on button "4" at bounding box center [1204, 630] width 31 height 31
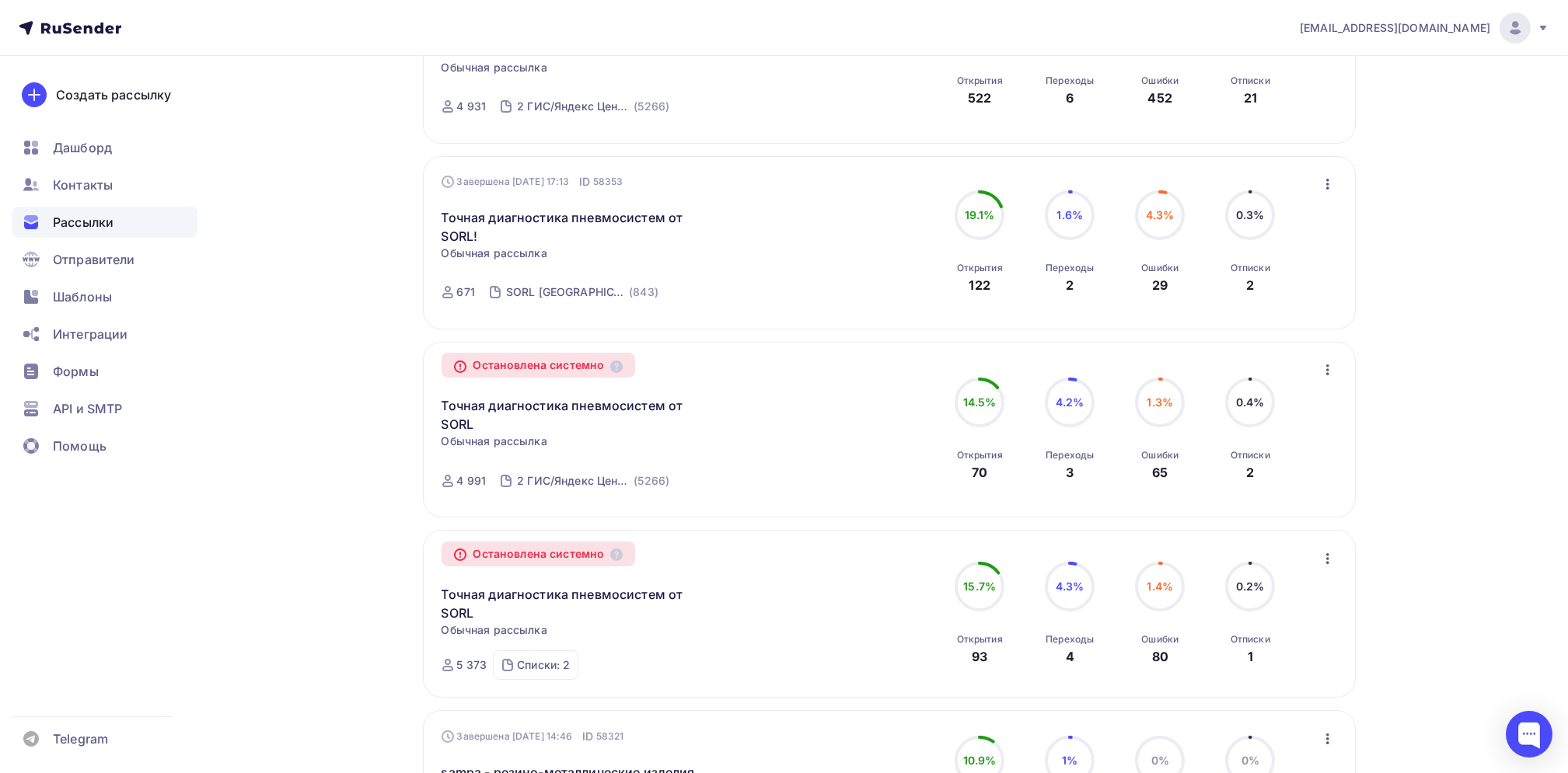
scroll to position [466, 0]
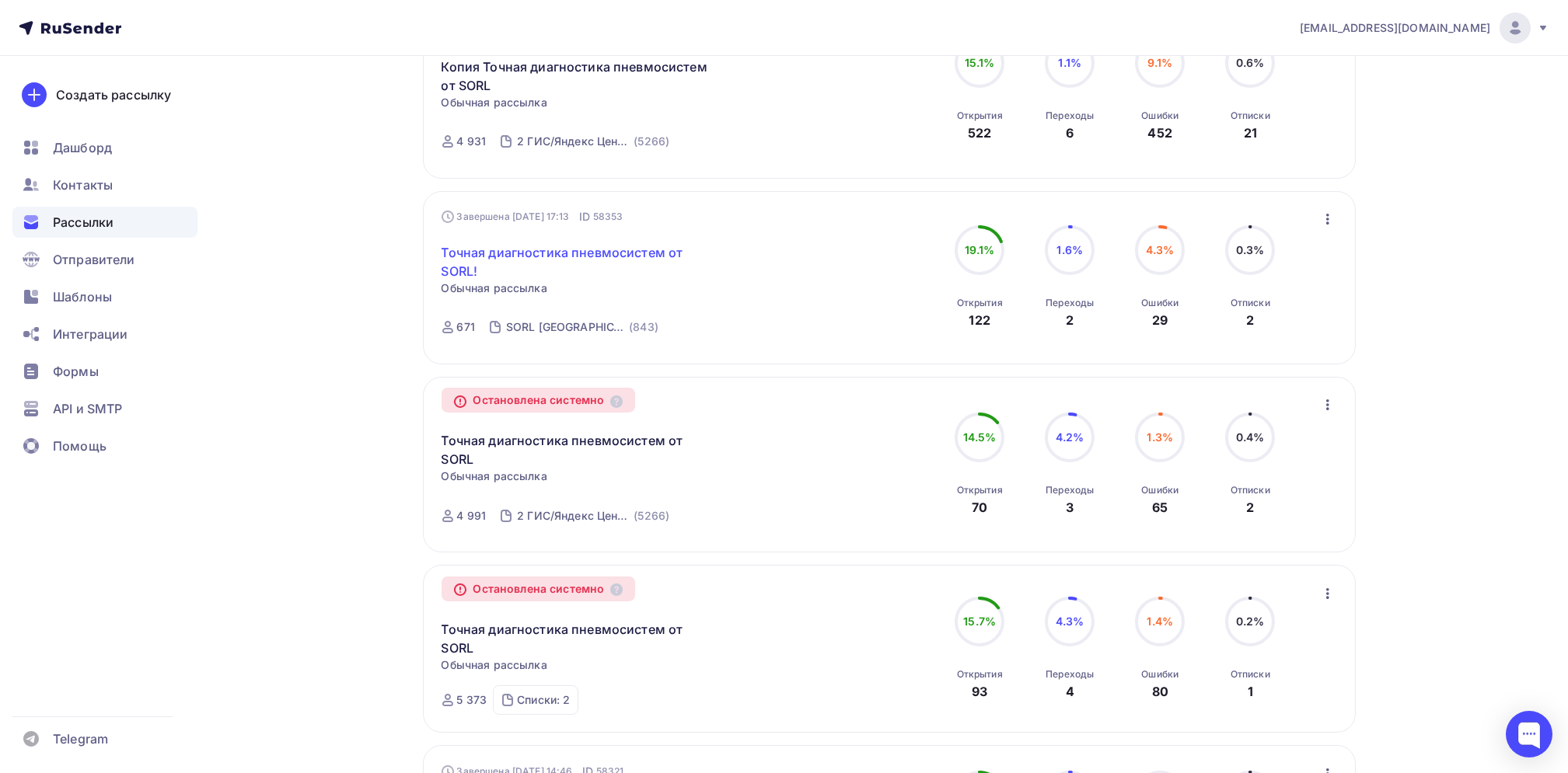
click at [545, 249] on link "Точная диагностика пневмосистем от SORL!" at bounding box center [574, 262] width 267 height 37
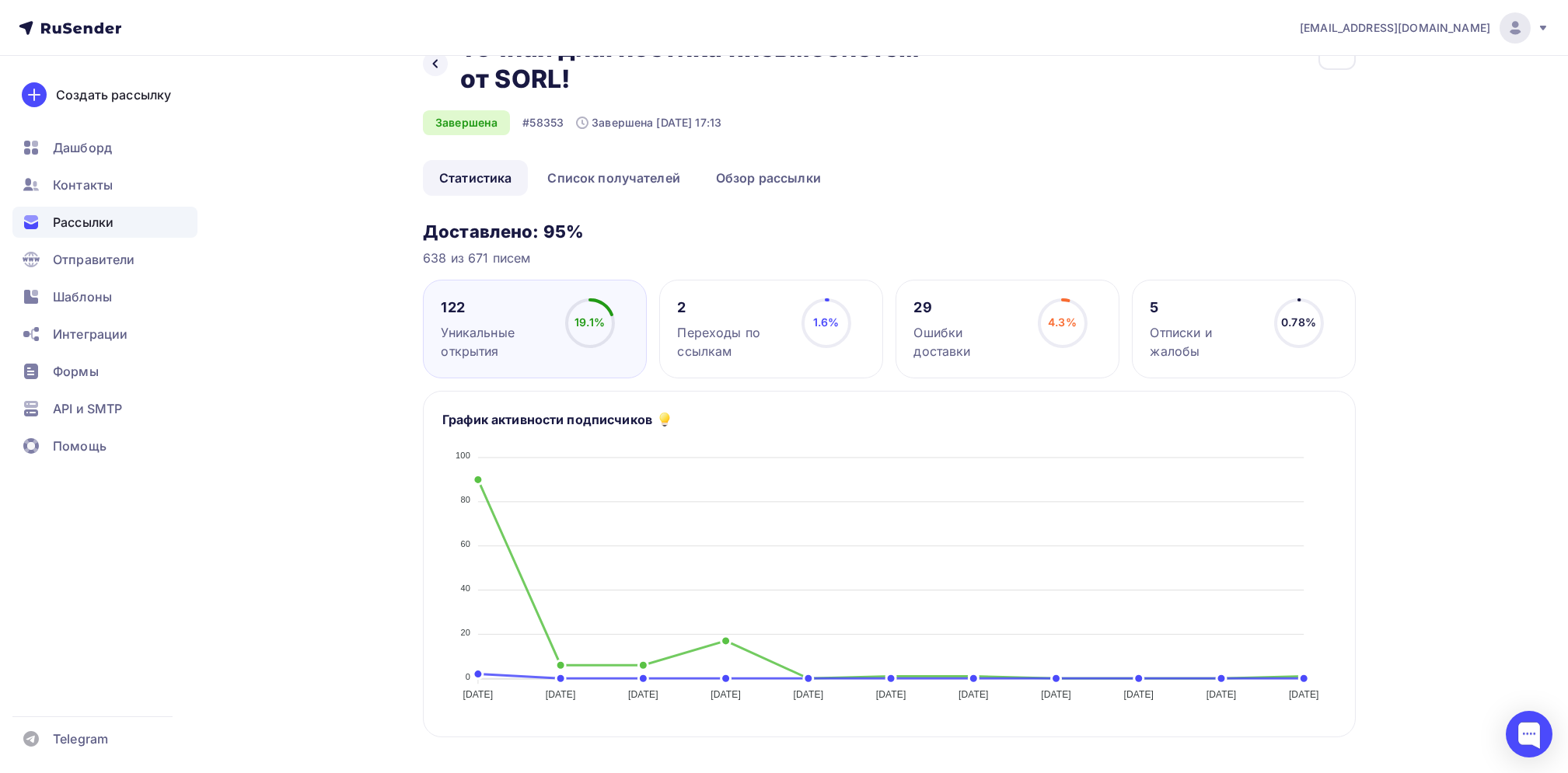
scroll to position [23, 0]
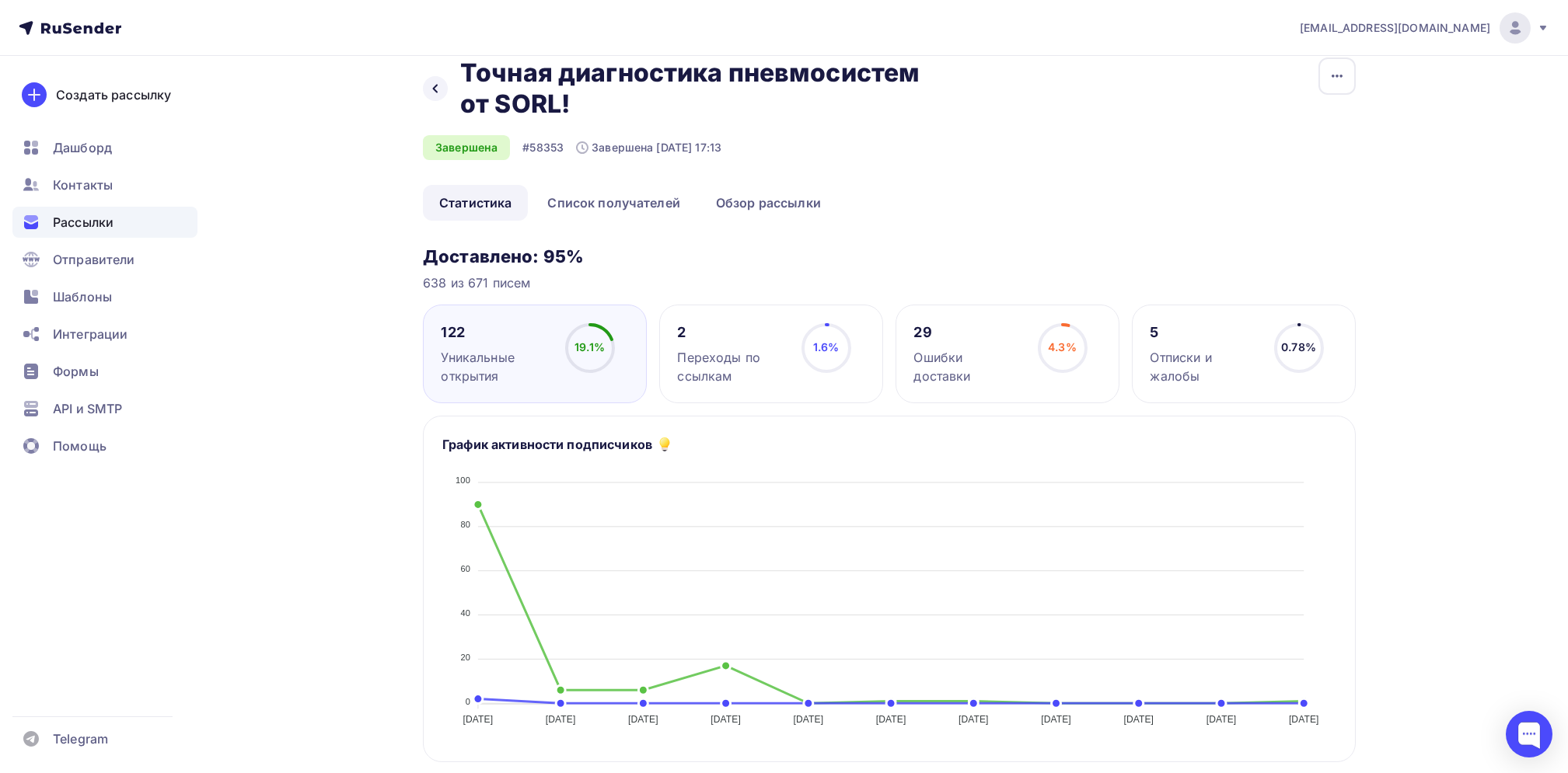
click at [1464, 305] on div "[EMAIL_ADDRESS][DOMAIN_NAME] Аккаунт Тарифы Выйти Создать рассылку [GEOGRAPHIC_…" at bounding box center [784, 738] width 1568 height 1522
click at [1460, 567] on div "[EMAIL_ADDRESS][DOMAIN_NAME] Аккаунт Тарифы Выйти Создать рассылку [GEOGRAPHIC_…" at bounding box center [784, 738] width 1568 height 1522
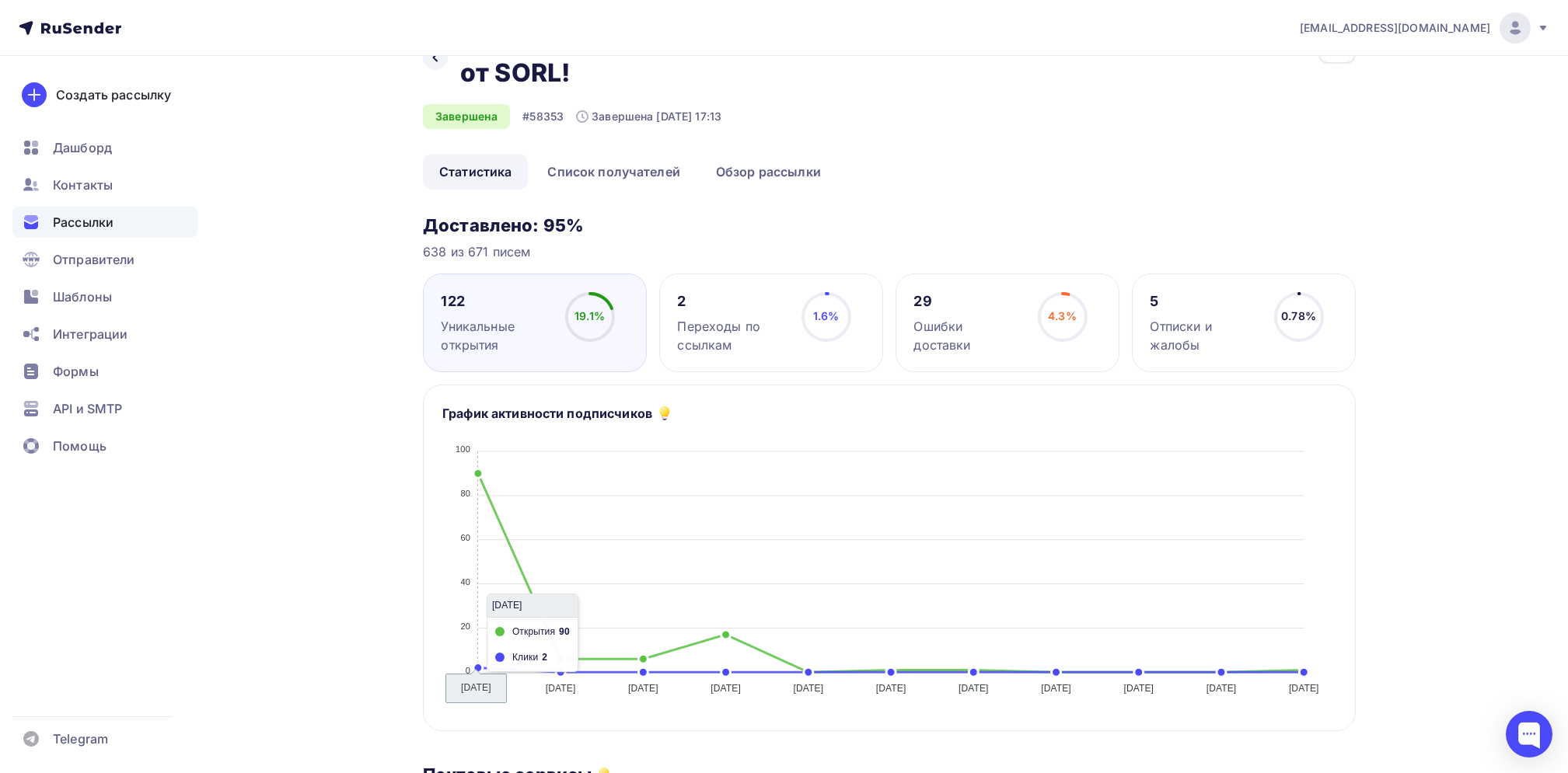
scroll to position [104, 0]
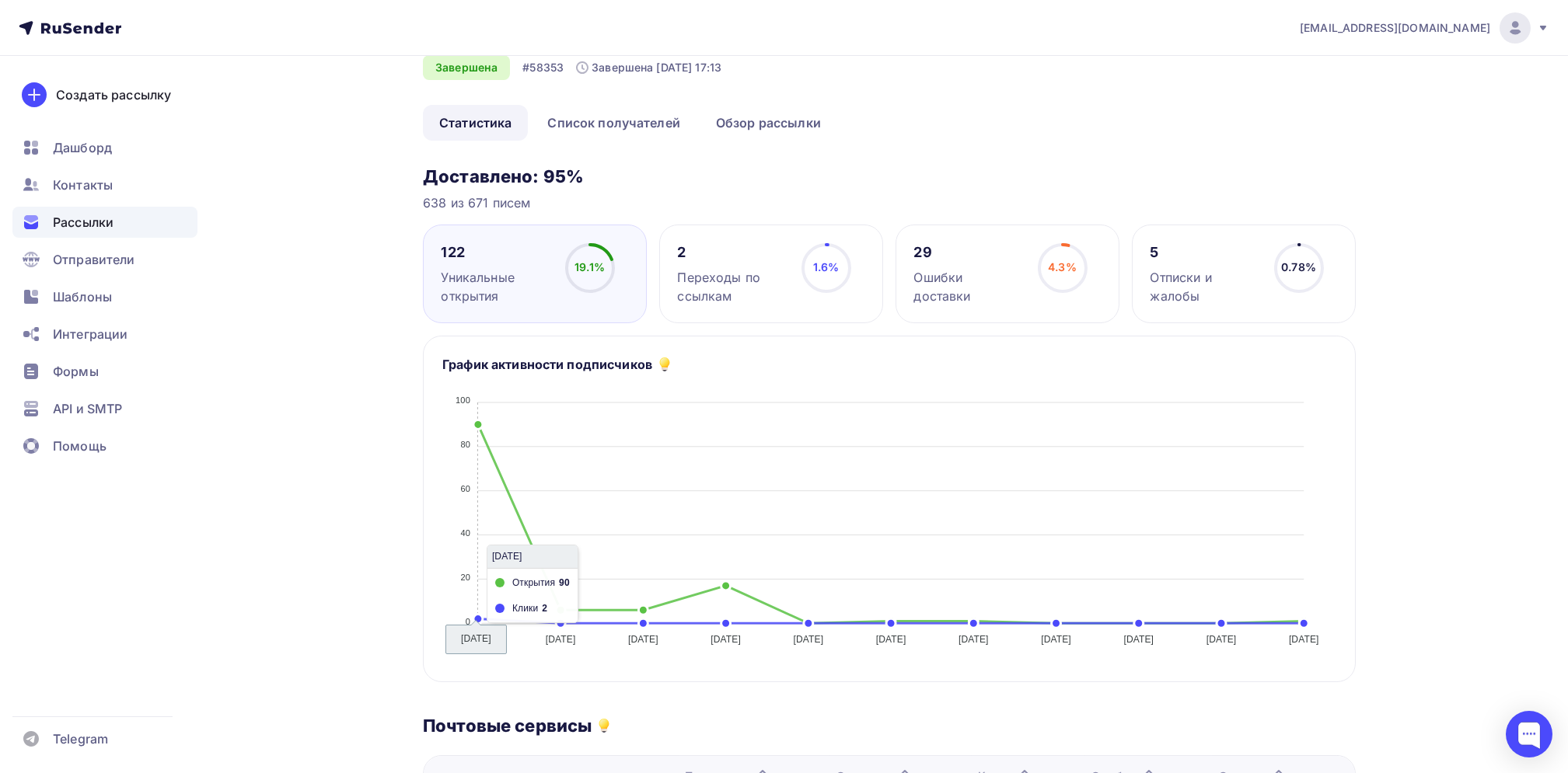
click at [1506, 385] on div "[EMAIL_ADDRESS][DOMAIN_NAME] Аккаунт Тарифы Выйти Создать рассылку [GEOGRAPHIC_…" at bounding box center [784, 657] width 1568 height 1522
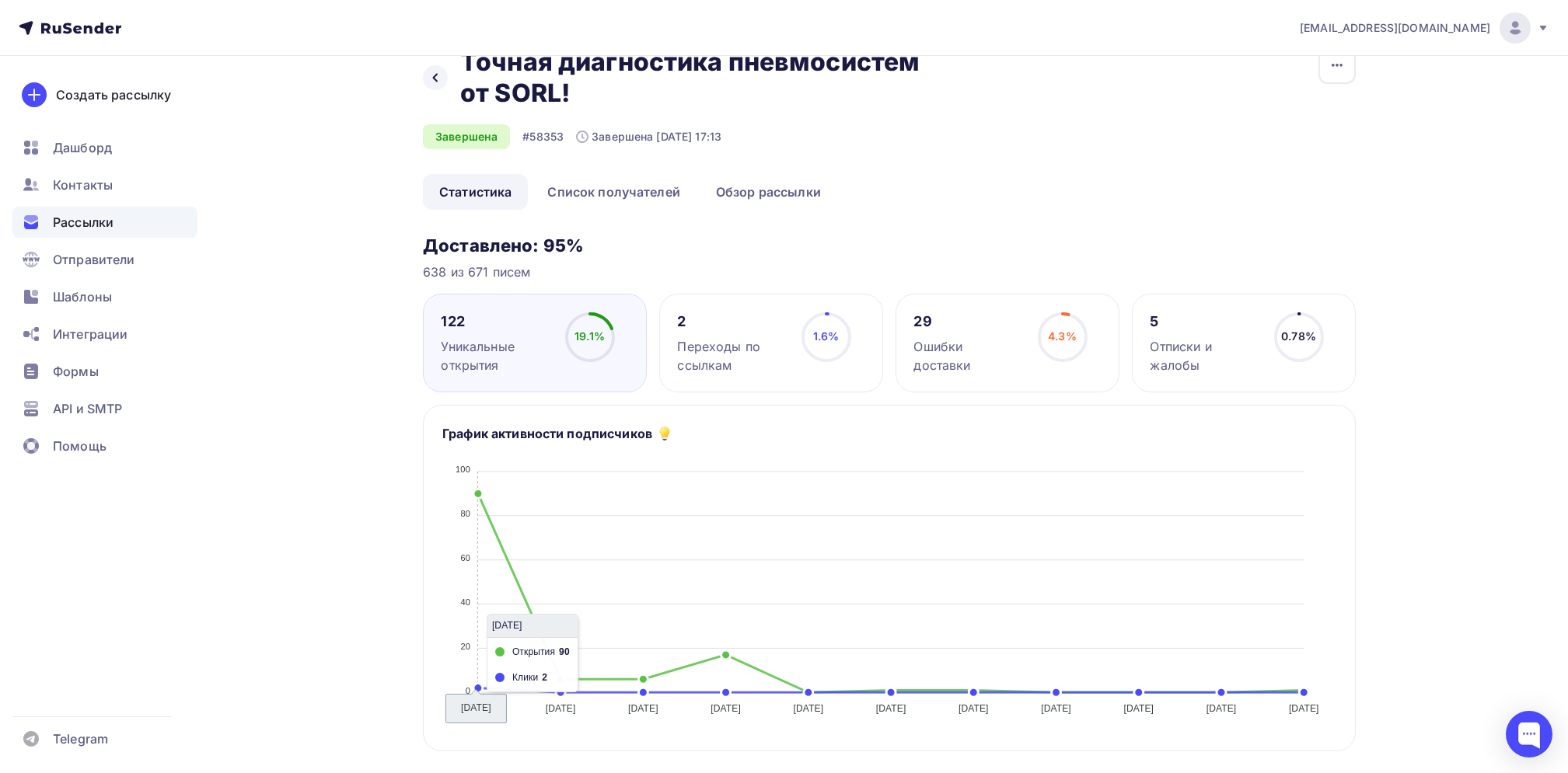
scroll to position [0, 0]
